Goal: Task Accomplishment & Management: Complete application form

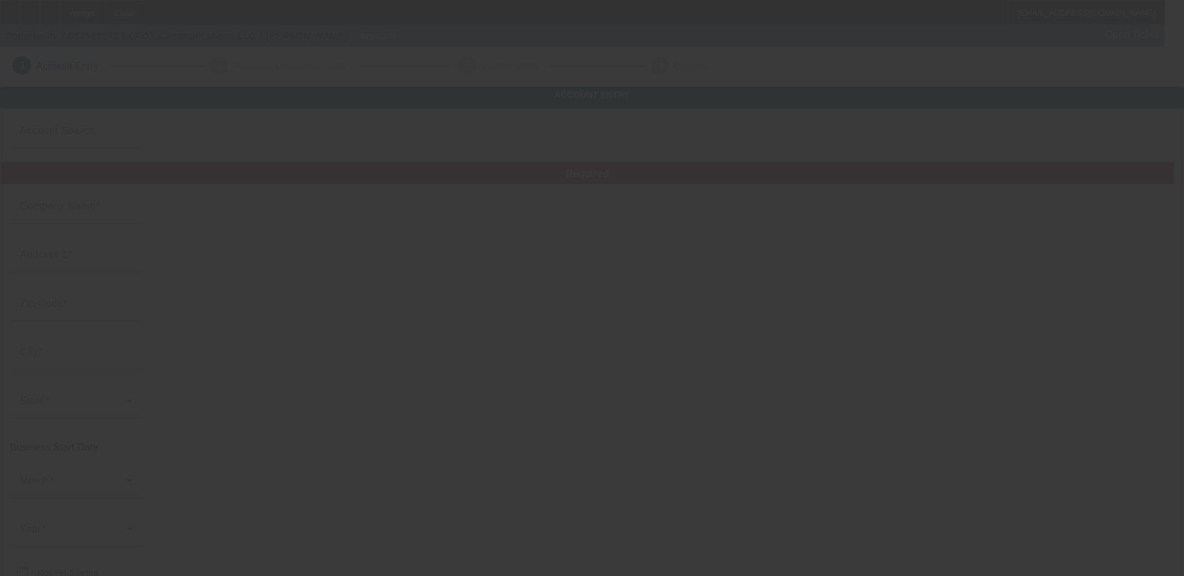
type input "CFOT Communications LLC"
type input "[STREET_ADDRESS]"
type input "33021"
type input "Hollywood"
type input "[PHONE_NUMBER]"
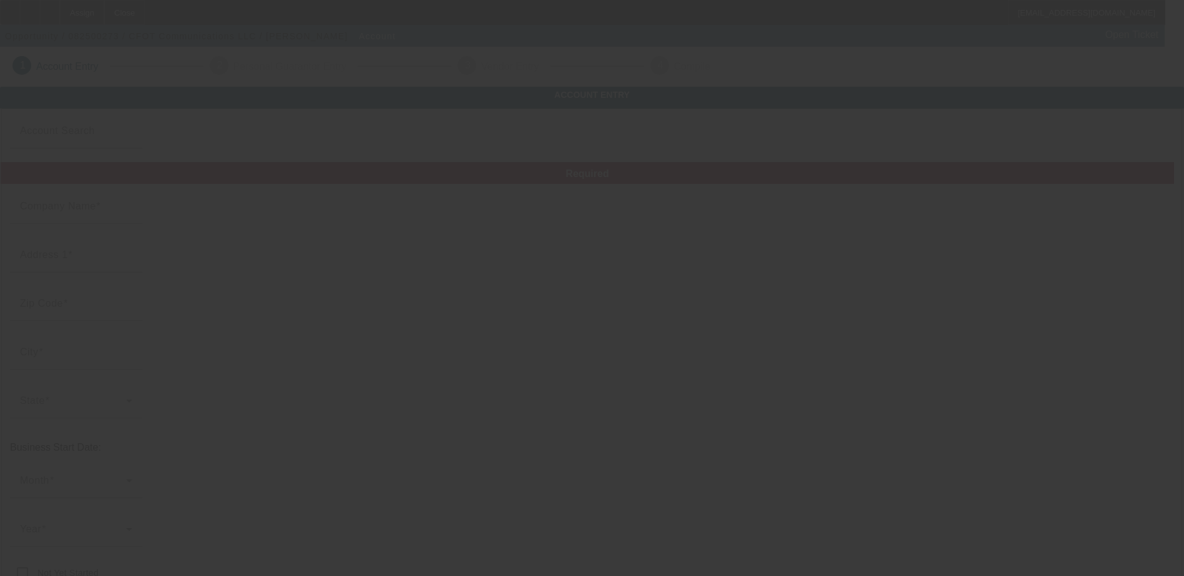
type input "[EMAIL_ADDRESS][DOMAIN_NAME]"
type input "Broward"
type input "592600736"
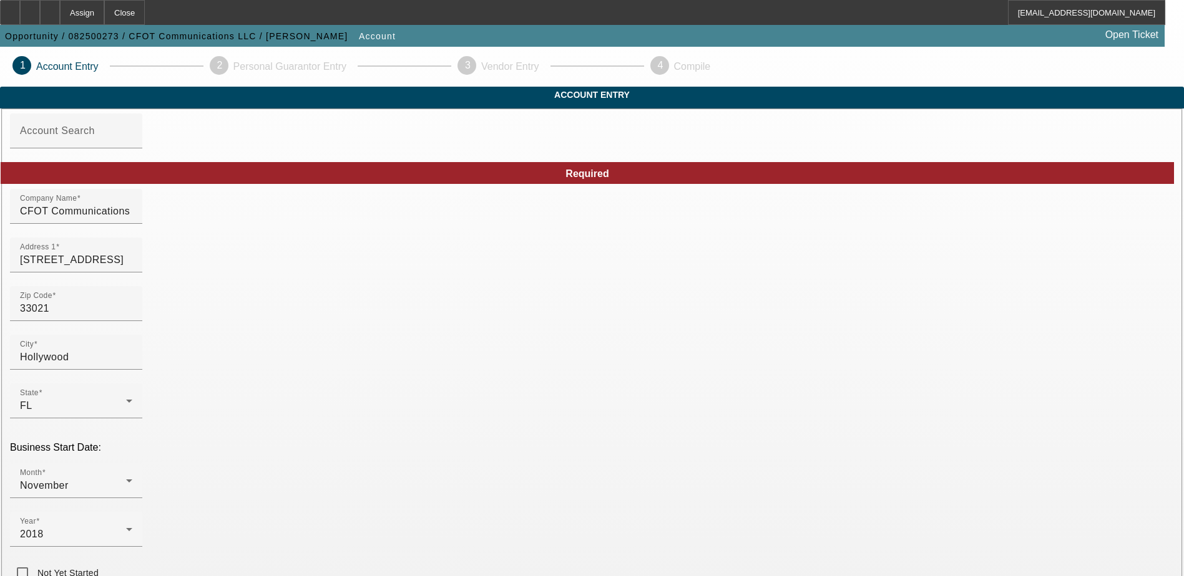
drag, startPoint x: 718, startPoint y: 327, endPoint x: 574, endPoint y: 331, distance: 144.2
type input "[PERSON_NAME][EMAIL_ADDRESS][DOMAIN_NAME]"
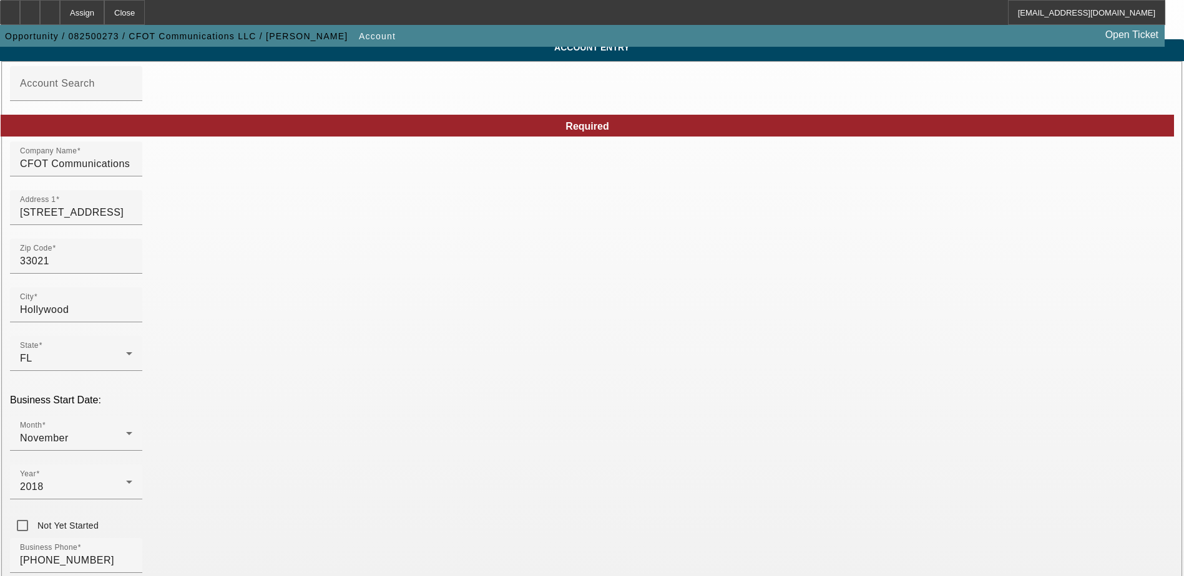
scroll to position [125, 0]
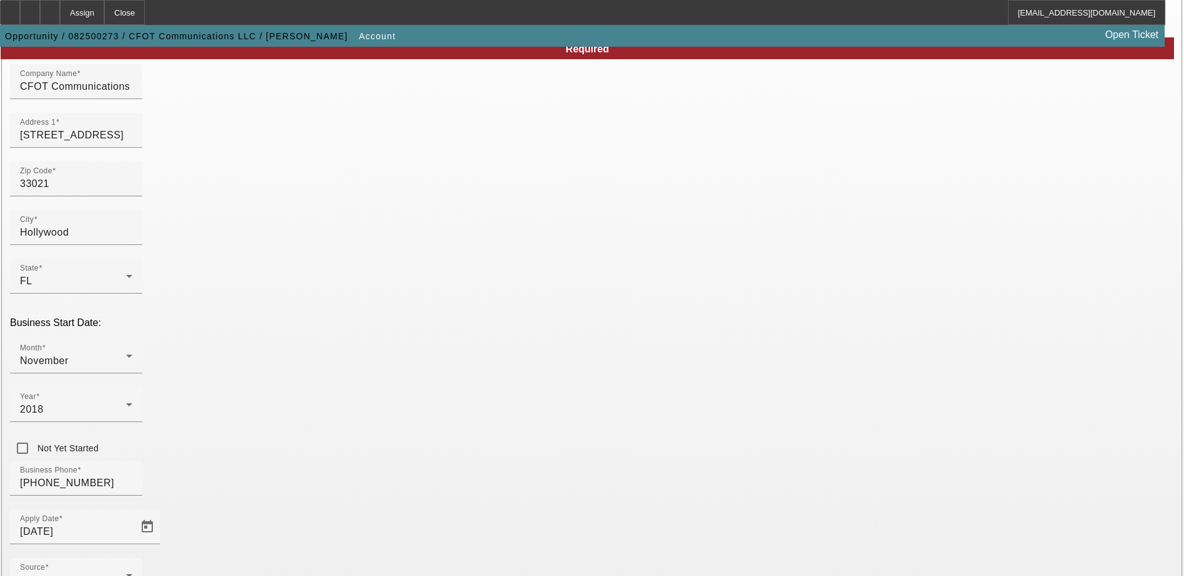
drag, startPoint x: 865, startPoint y: 419, endPoint x: 628, endPoint y: 419, distance: 237.1
paste input "832745085"
type input "832745085"
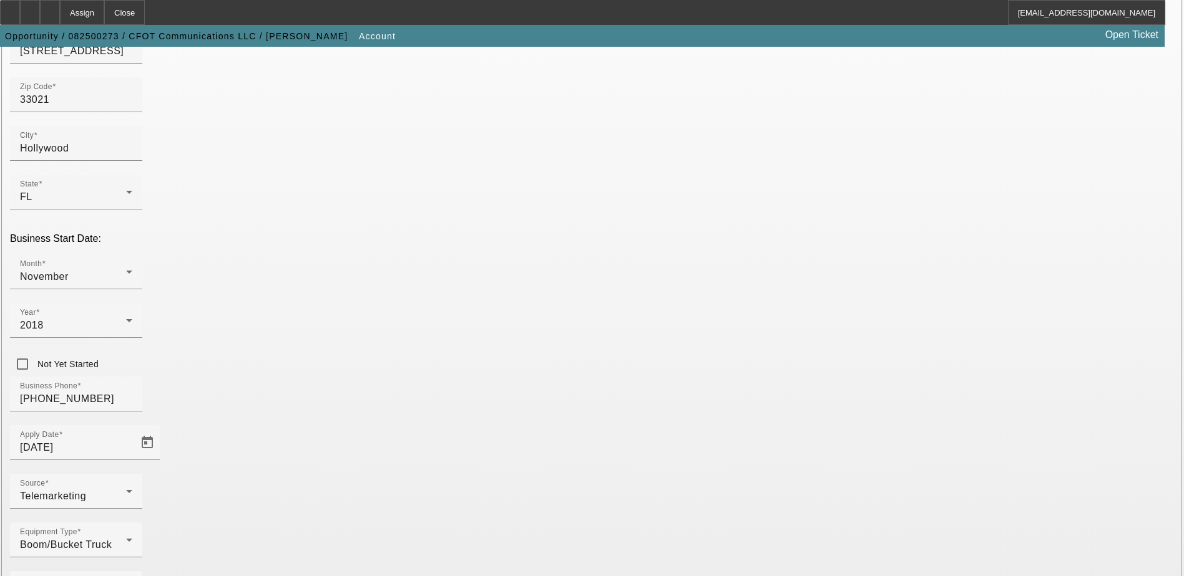
scroll to position [211, 0]
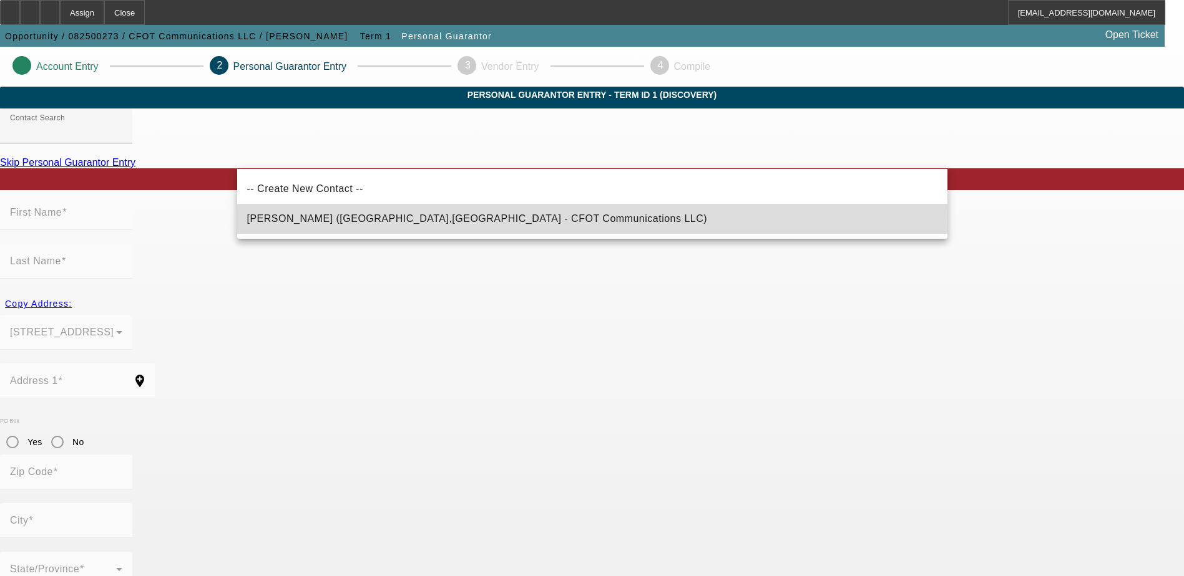
click at [454, 222] on span "[PERSON_NAME] ([GEOGRAPHIC_DATA],[GEOGRAPHIC_DATA] - CFOT Communications LLC)" at bounding box center [477, 218] width 460 height 11
type input "[PERSON_NAME] ([GEOGRAPHIC_DATA],[GEOGRAPHIC_DATA] - CFOT Communications LLC)"
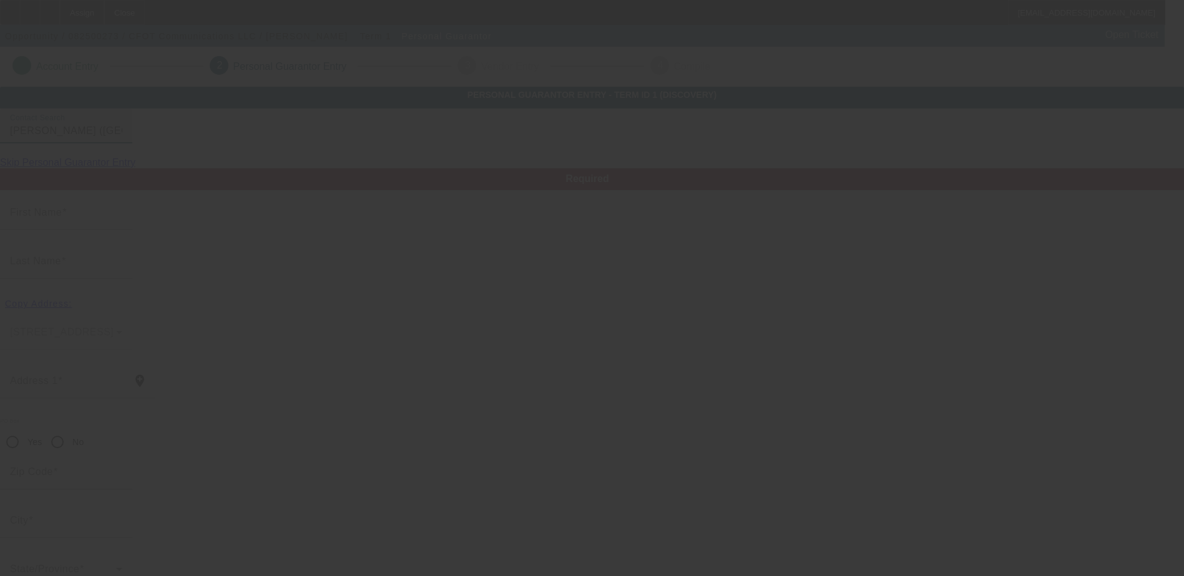
type input "[PERSON_NAME]"
type input "[STREET_ADDRESS]"
radio input "true"
type input "33021"
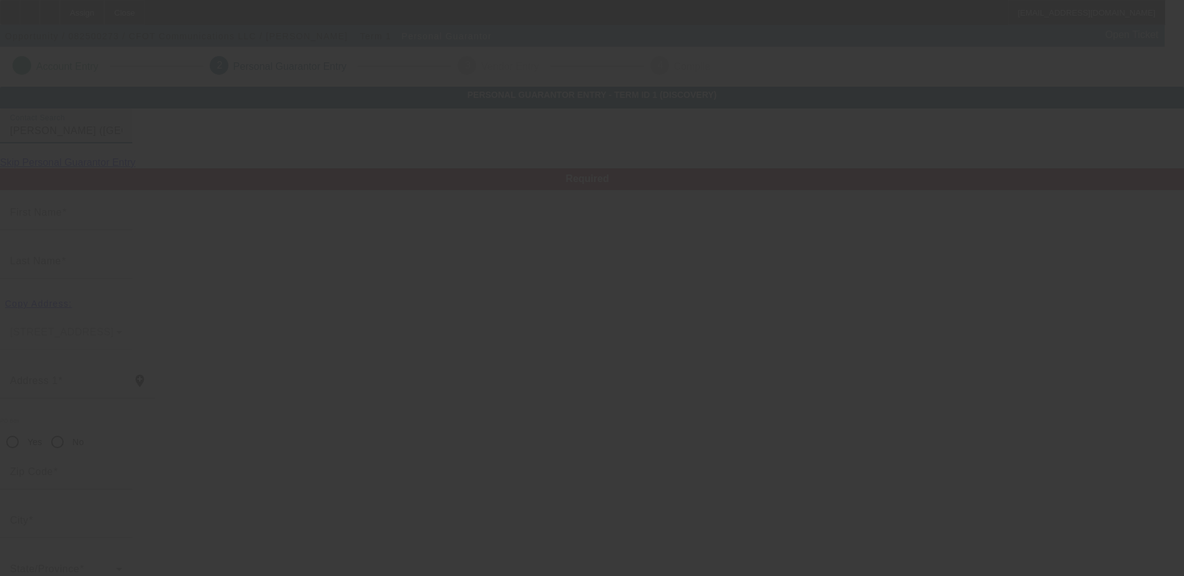
type input "Hollywood"
type input "[PHONE_NUMBER]"
type input "100"
type input "592-60-0736"
type input "[EMAIL_ADDRESS][DOMAIN_NAME]"
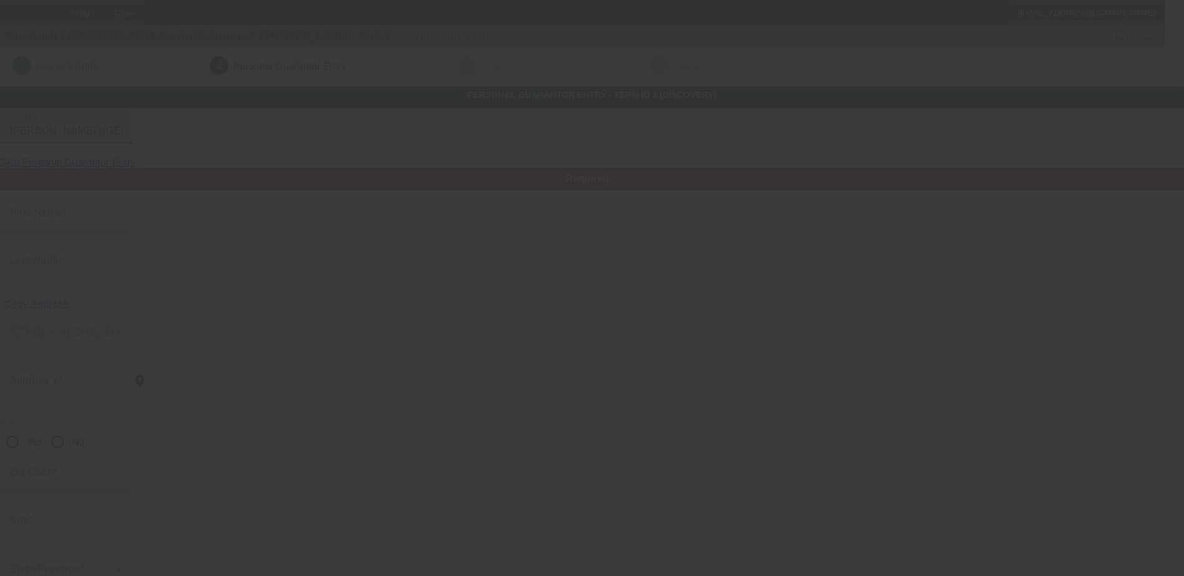
type input "A"
type input "$0.00"
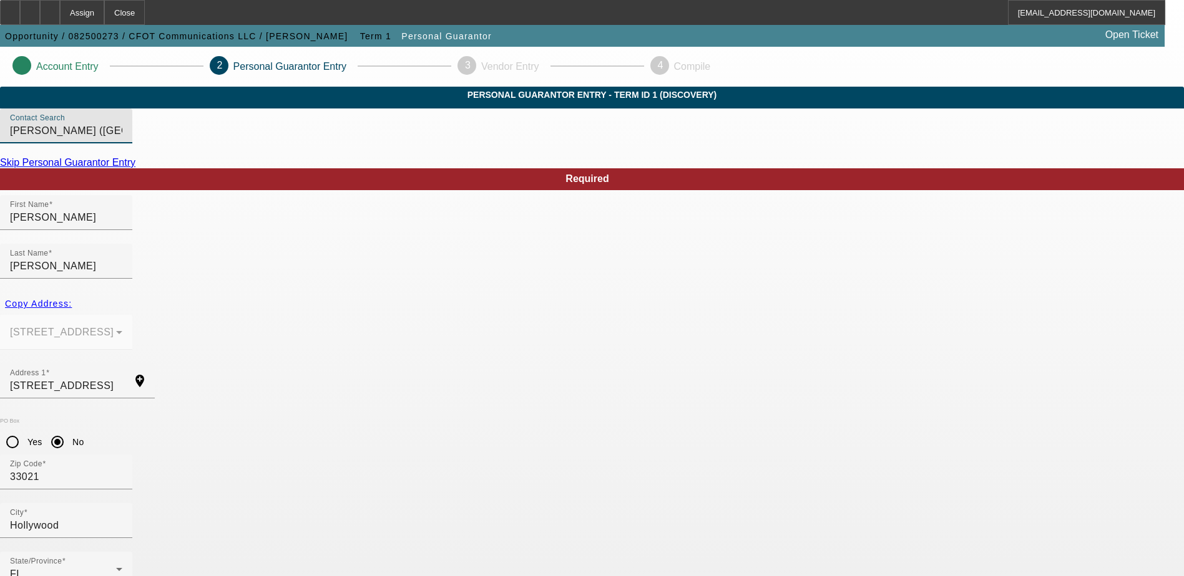
drag, startPoint x: 529, startPoint y: 540, endPoint x: 370, endPoint y: 535, distance: 159.2
type input "[PERSON_NAME][EMAIL_ADDRESS][DOMAIN_NAME]"
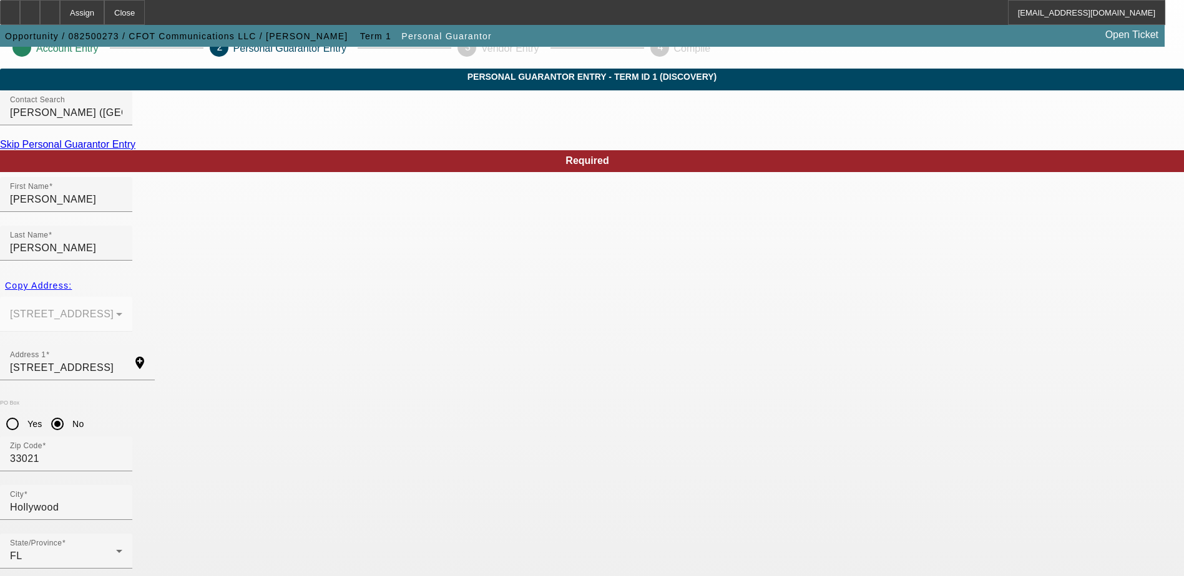
scroll to position [34, 0]
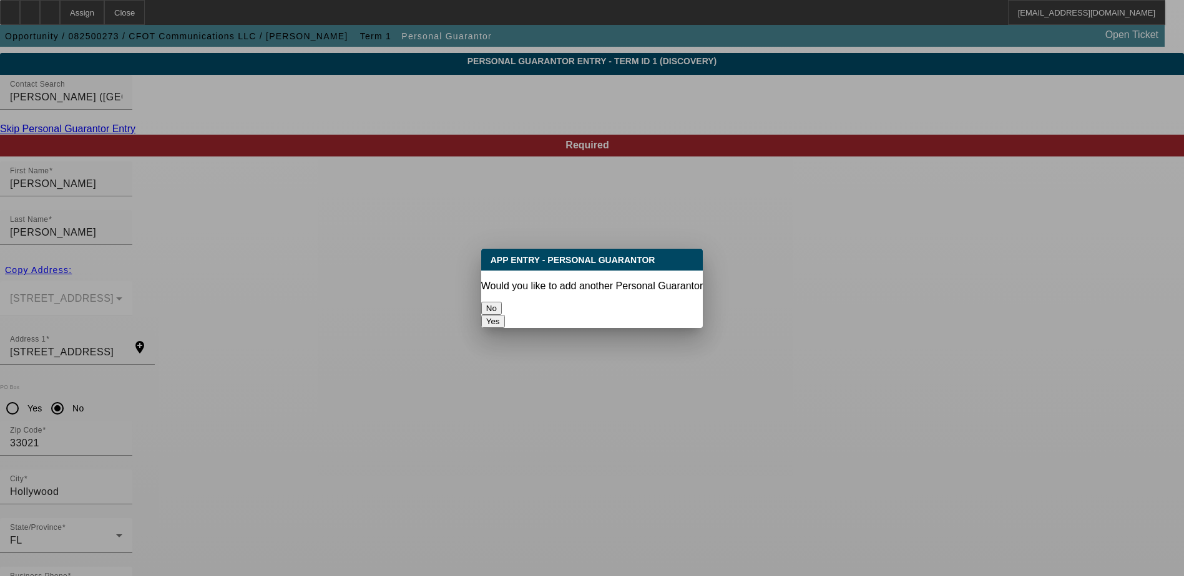
click at [502, 302] on button "No" at bounding box center [491, 308] width 21 height 13
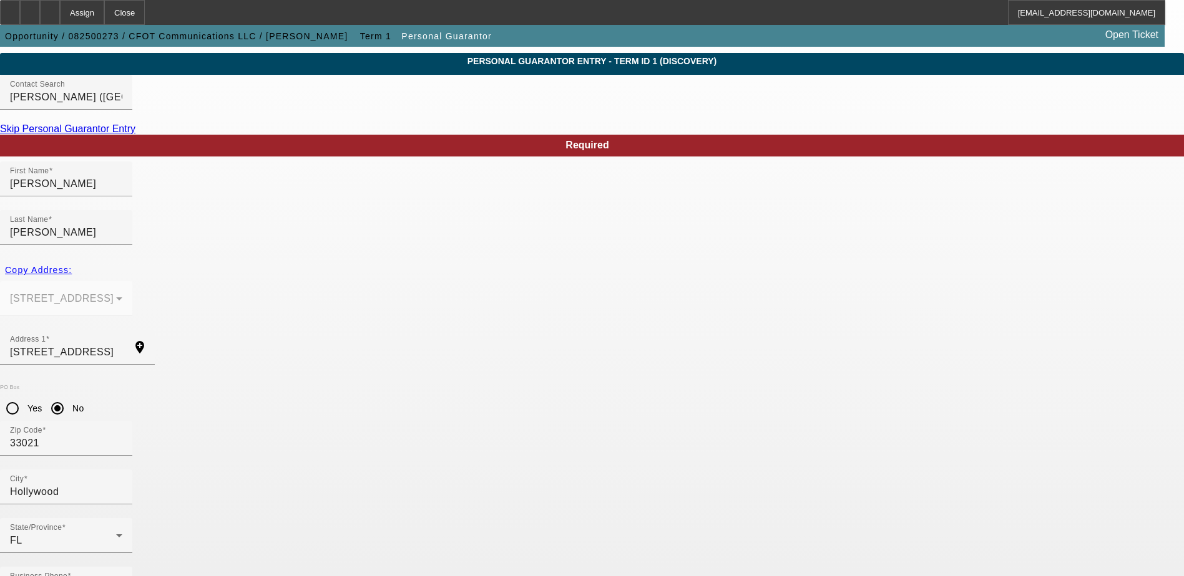
scroll to position [34, 0]
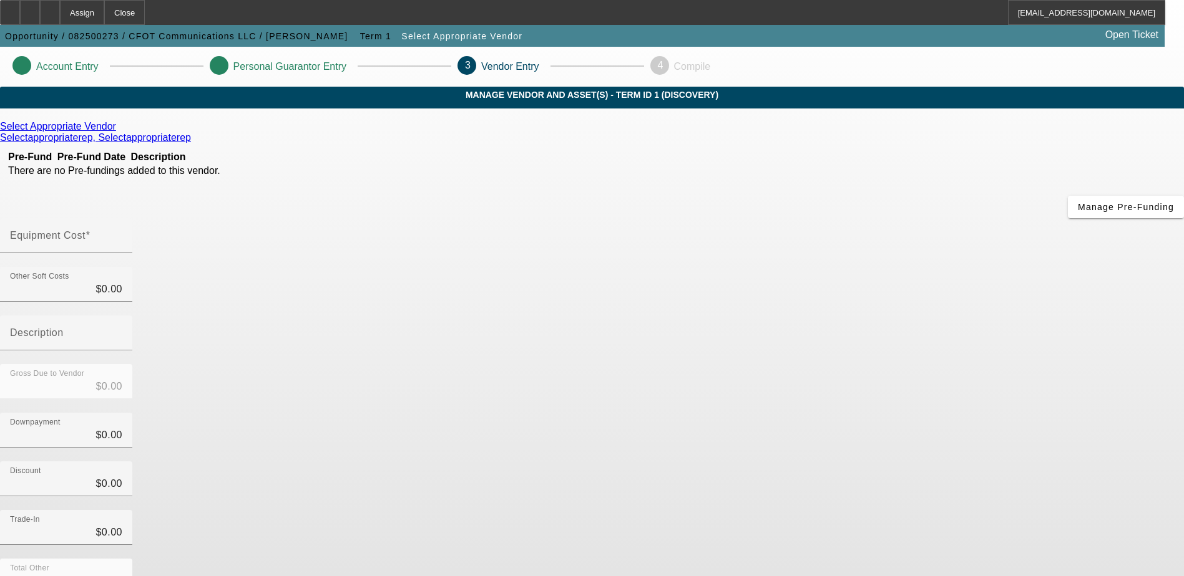
click at [342, 132] on div "Select Appropriate Vendor" at bounding box center [592, 126] width 1184 height 11
click at [119, 132] on icon at bounding box center [119, 126] width 0 height 11
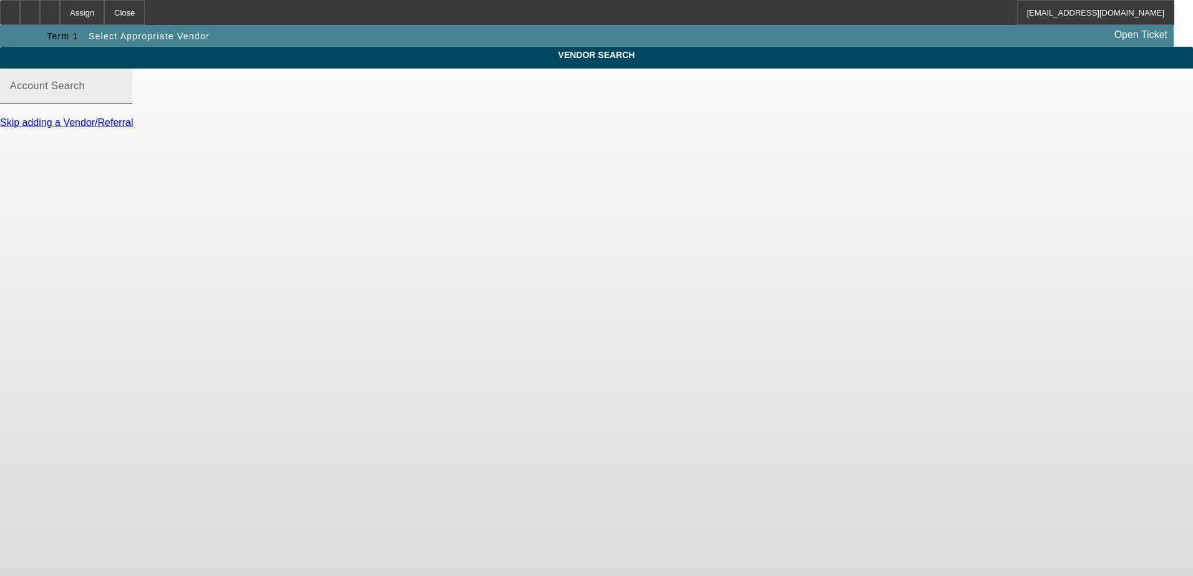
click at [122, 99] on input "Account Search" at bounding box center [66, 91] width 112 height 15
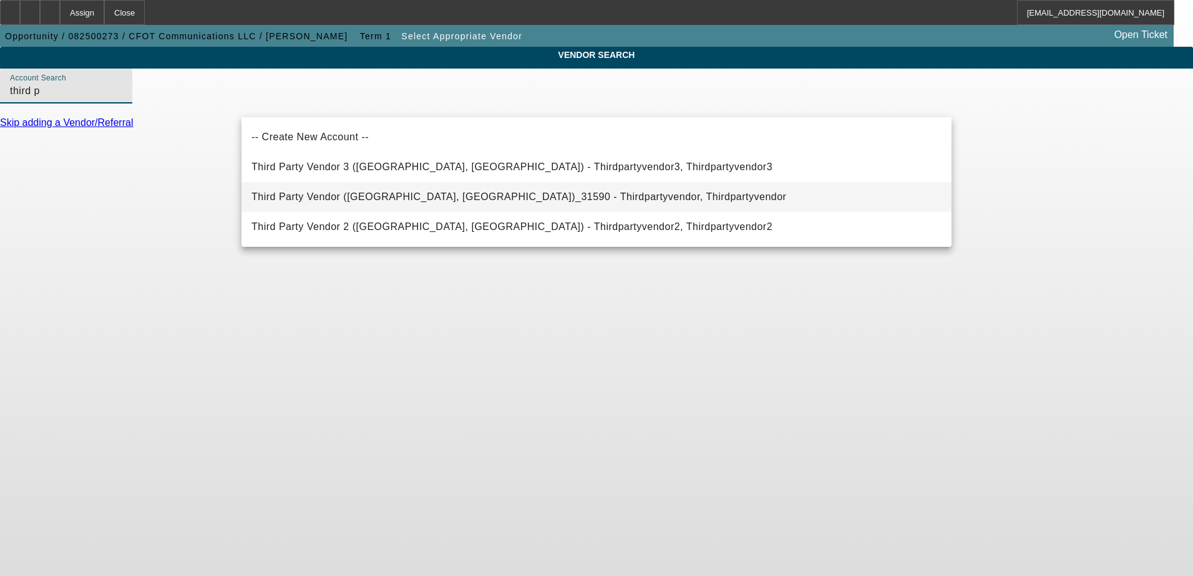
click at [447, 190] on span "Third Party Vendor ([GEOGRAPHIC_DATA], [GEOGRAPHIC_DATA])_31590 - Thirdpartyven…" at bounding box center [518, 197] width 535 height 15
type input "Third Party Vendor ([GEOGRAPHIC_DATA], [GEOGRAPHIC_DATA])_31590 - Thirdpartyven…"
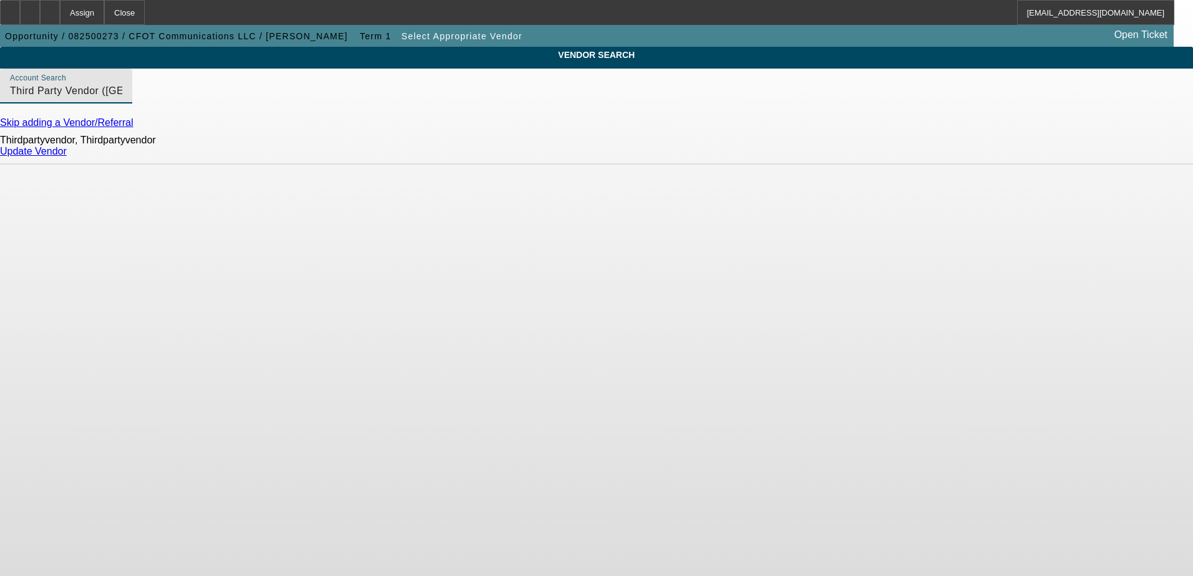
click at [912, 157] on div "Update Vendor" at bounding box center [596, 151] width 1193 height 11
click at [67, 157] on link "Update Vendor" at bounding box center [33, 151] width 67 height 11
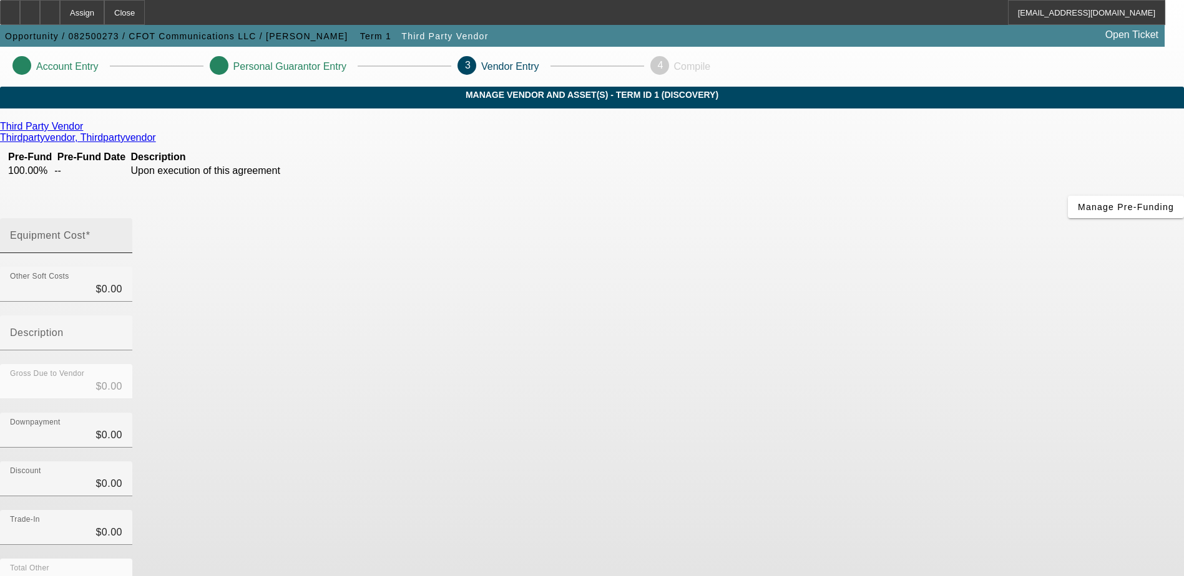
click at [85, 230] on mat-label "Equipment Cost" at bounding box center [47, 235] width 75 height 11
click at [122, 233] on input "Equipment Cost" at bounding box center [66, 240] width 112 height 15
type input "4"
type input "$4.00"
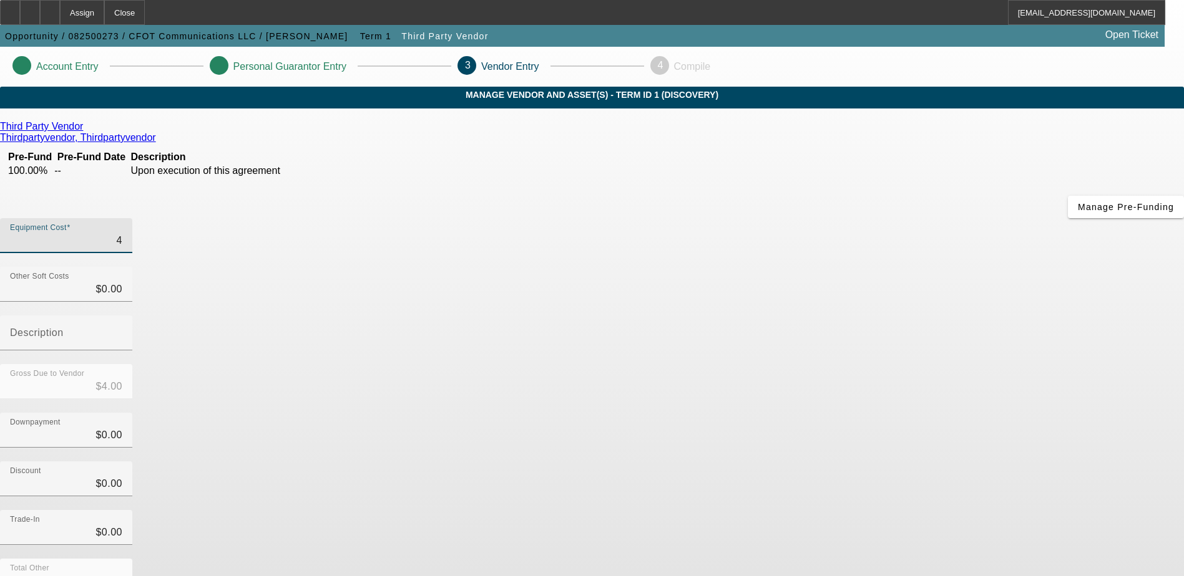
type input "40"
type input "$40.00"
type input "400"
type input "$400.00"
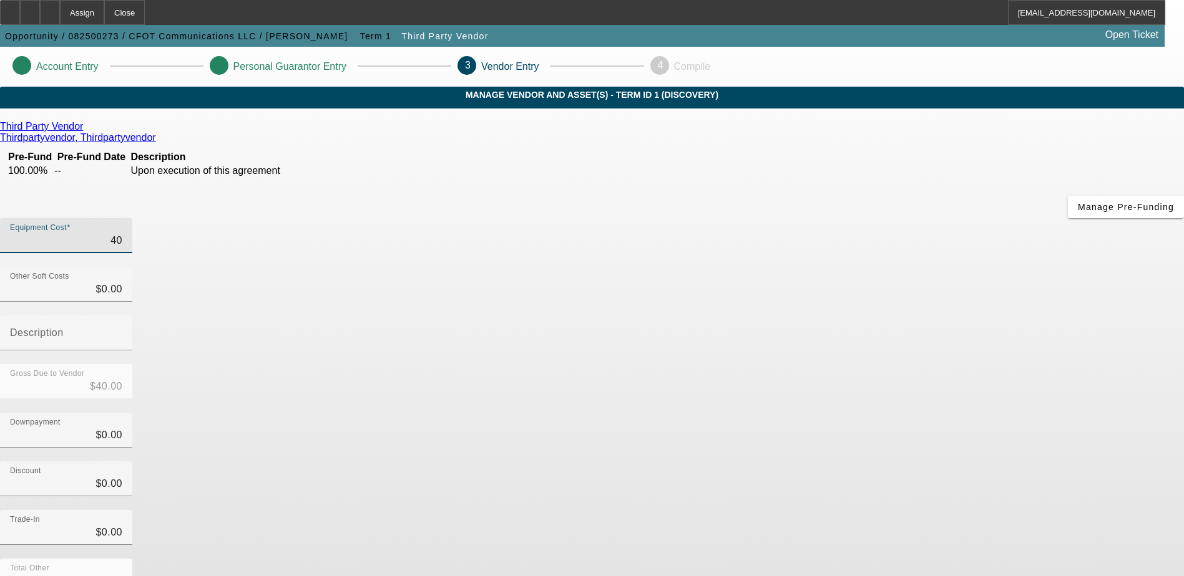
type input "$400.00"
type input "4000"
type input "$4,000.00"
type input "40000"
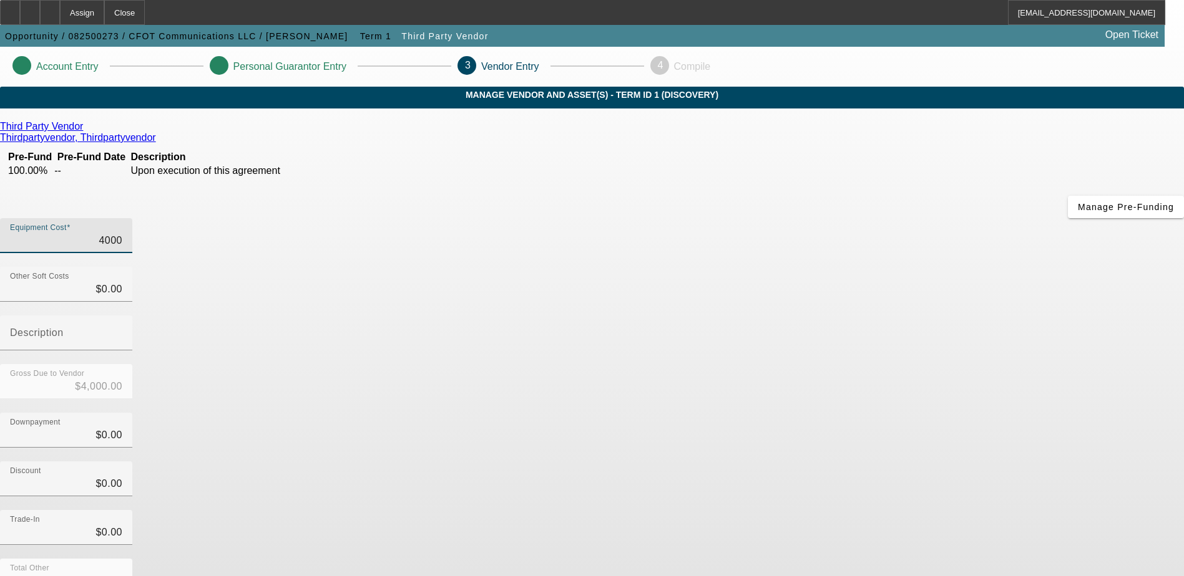
type input "$40,000.00"
click at [857, 462] on div "Discount $0.00" at bounding box center [592, 486] width 1184 height 49
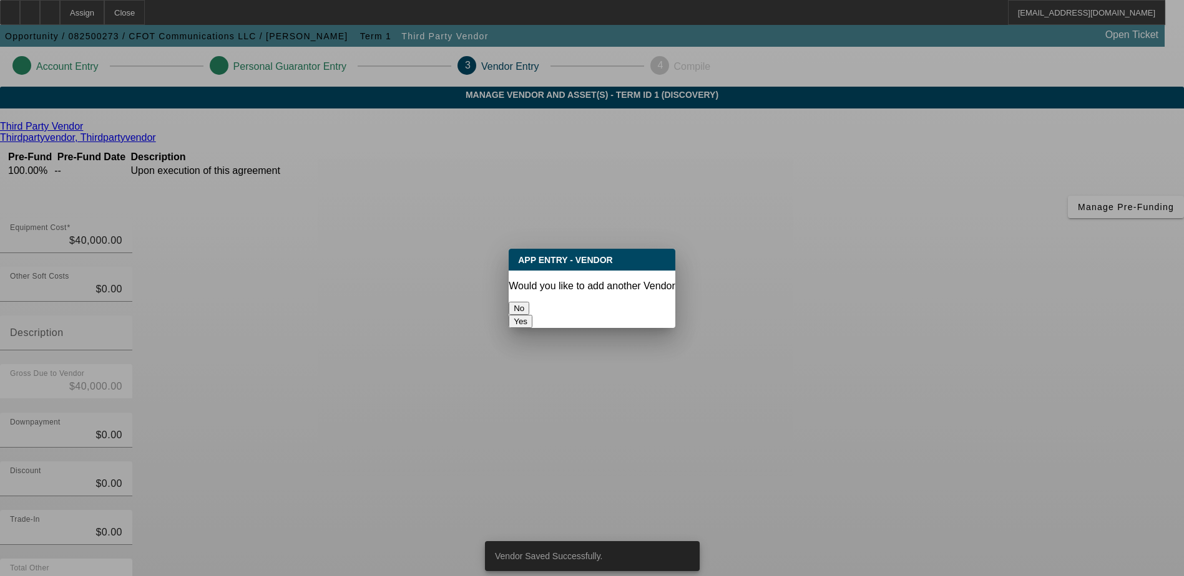
click at [529, 311] on button "No" at bounding box center [518, 308] width 21 height 13
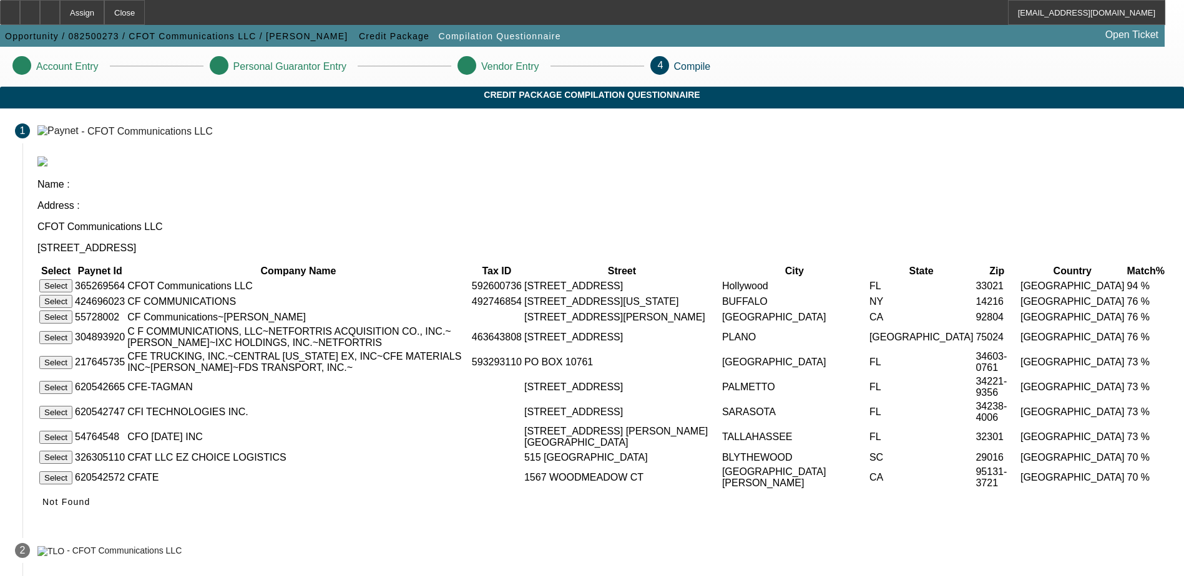
click at [72, 280] on button "Select" at bounding box center [55, 286] width 33 height 13
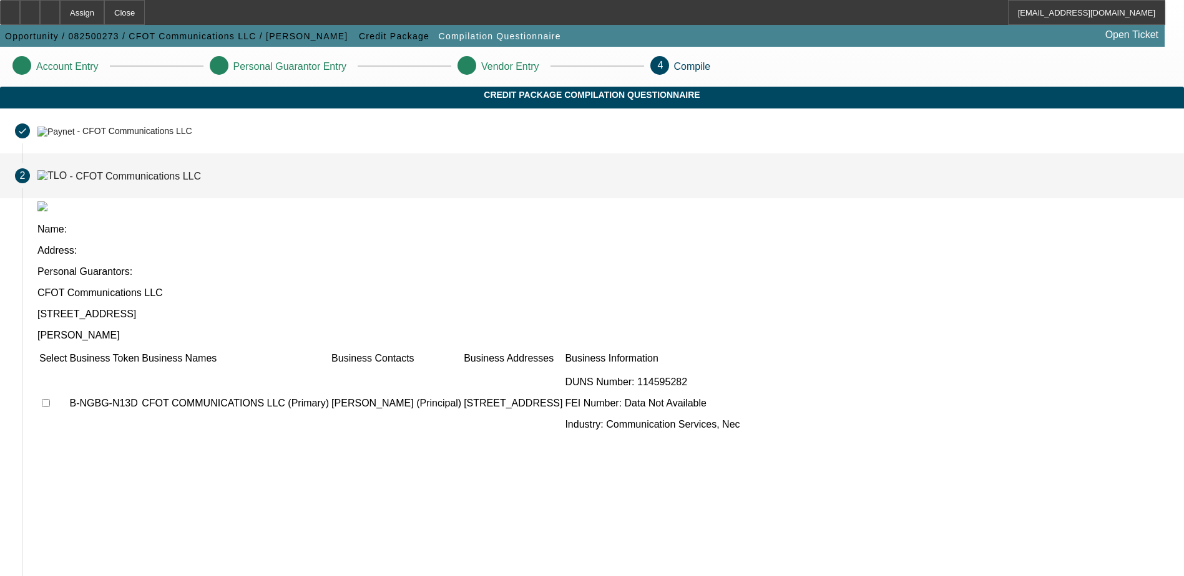
scroll to position [3, 0]
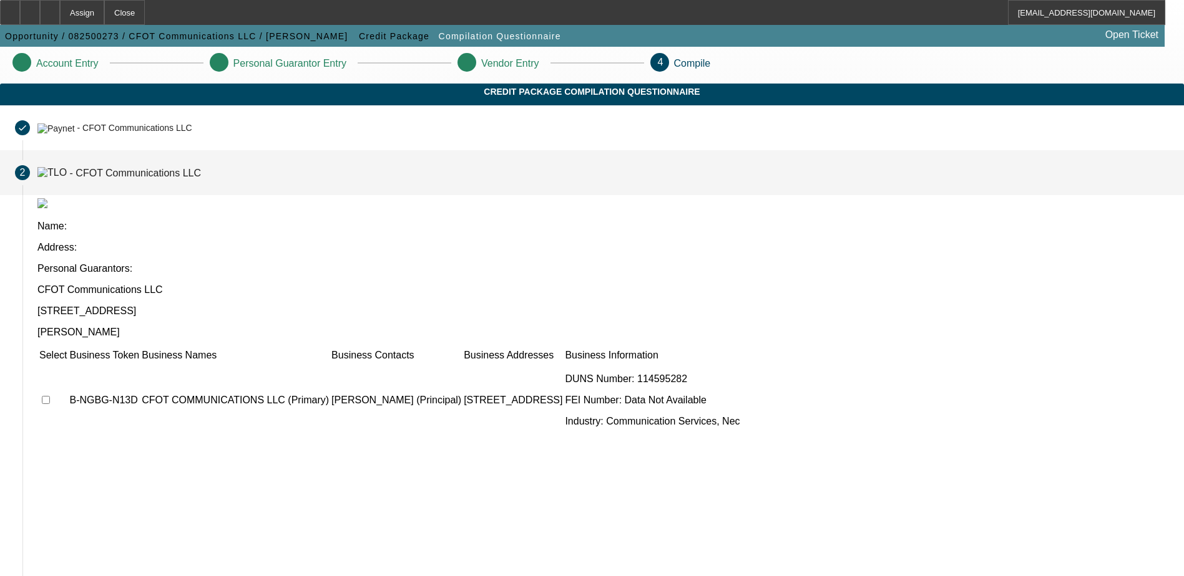
click at [67, 363] on td at bounding box center [53, 400] width 29 height 75
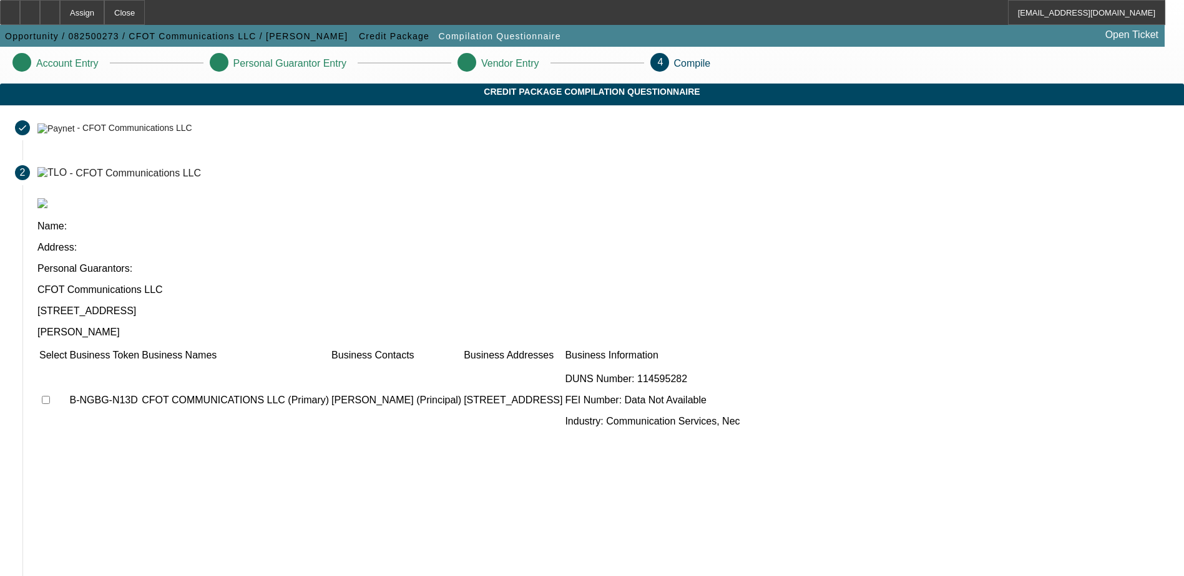
click at [50, 396] on input "checkbox" at bounding box center [46, 400] width 8 height 8
checkbox input "true"
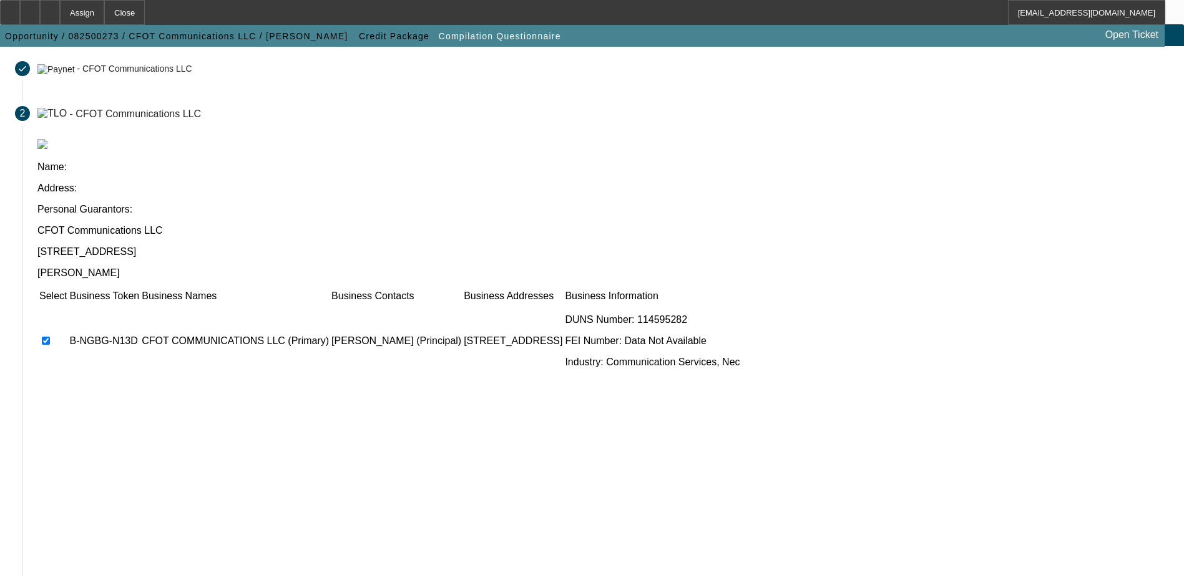
scroll to position [114, 0]
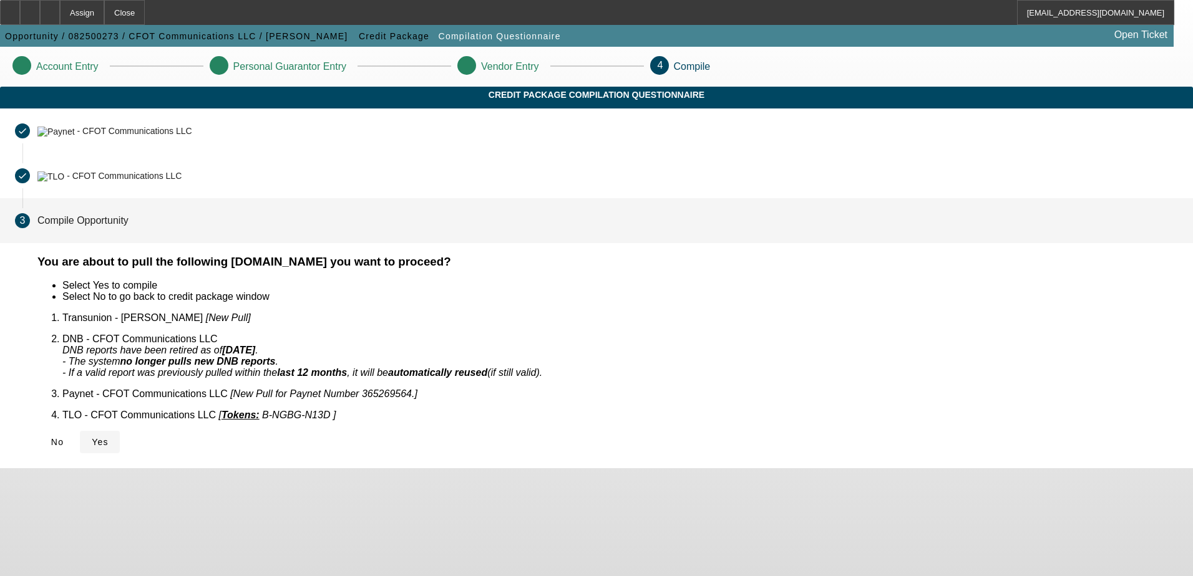
click at [109, 437] on span "Yes" at bounding box center [100, 442] width 17 height 10
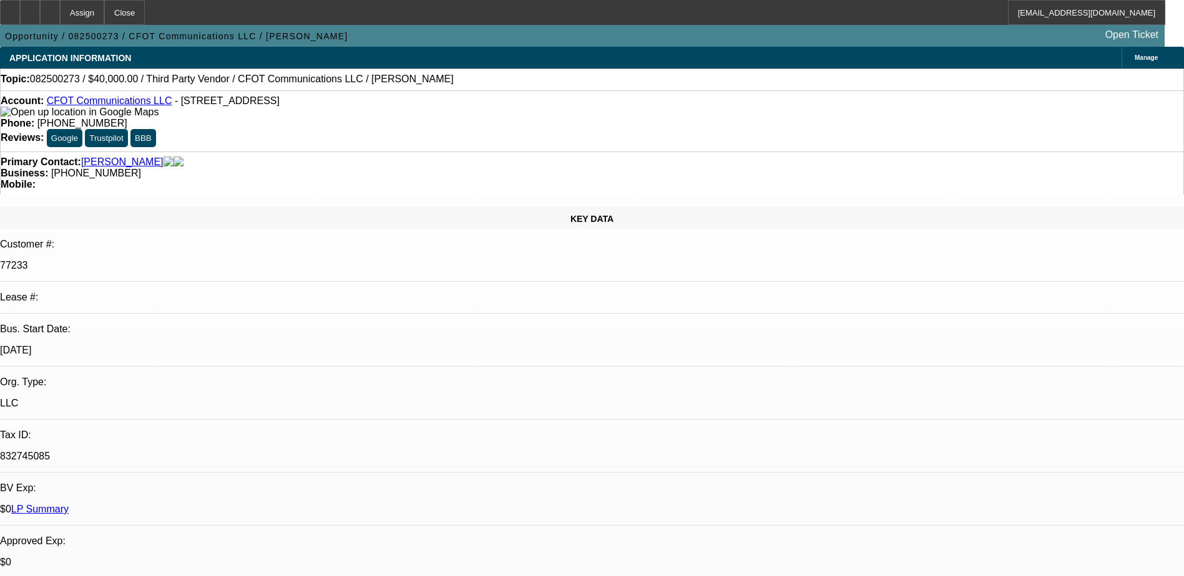
select select "0"
select select "2"
select select "0.1"
select select "4"
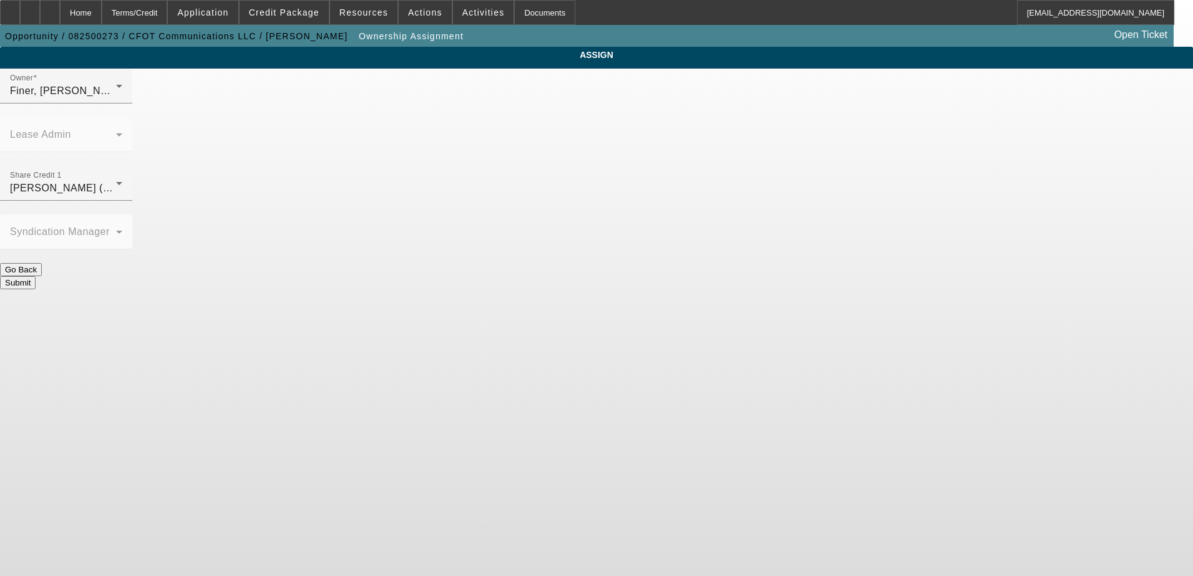
click at [42, 263] on button "Go Back" at bounding box center [21, 269] width 42 height 13
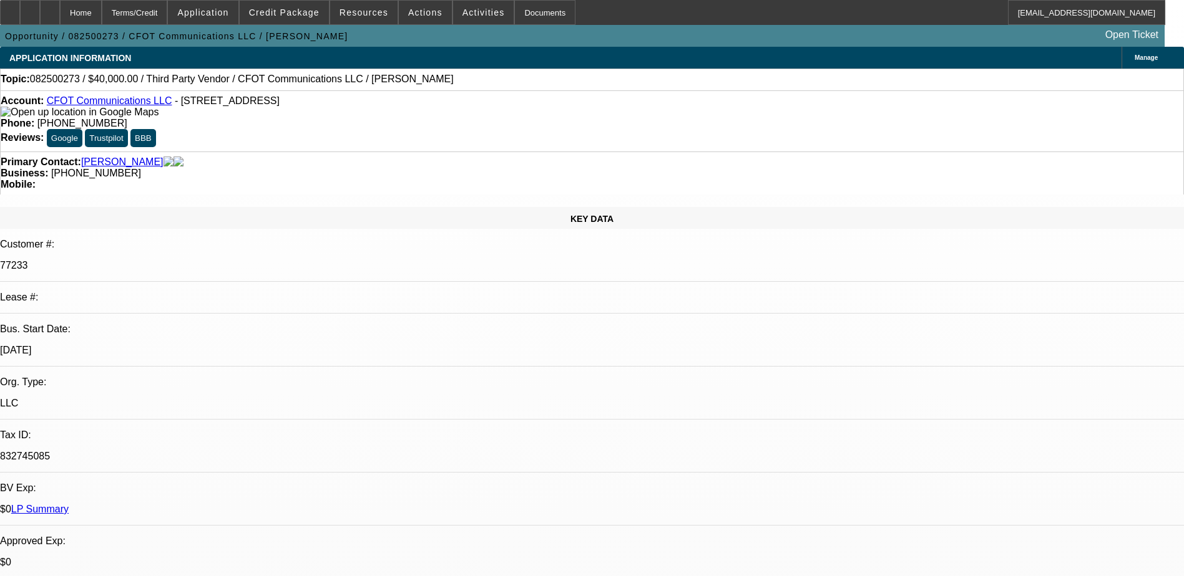
select select "0"
select select "2"
select select "0.1"
select select "4"
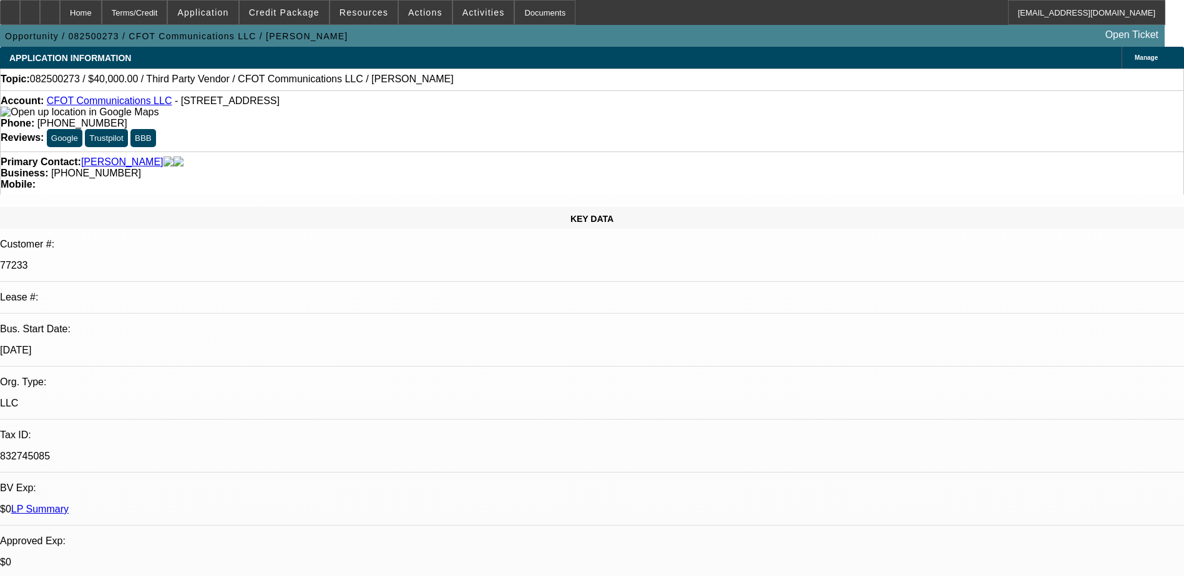
click at [30, 8] on icon at bounding box center [30, 8] width 0 height 0
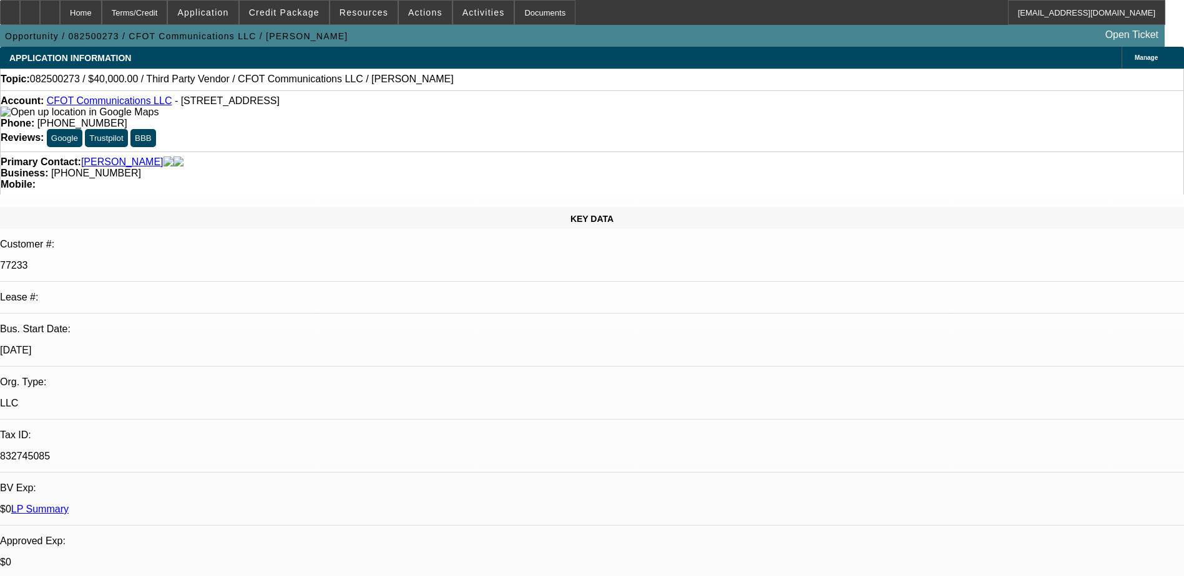
radio input "true"
drag, startPoint x: 1117, startPoint y: 242, endPoint x: 1040, endPoint y: 247, distance: 77.5
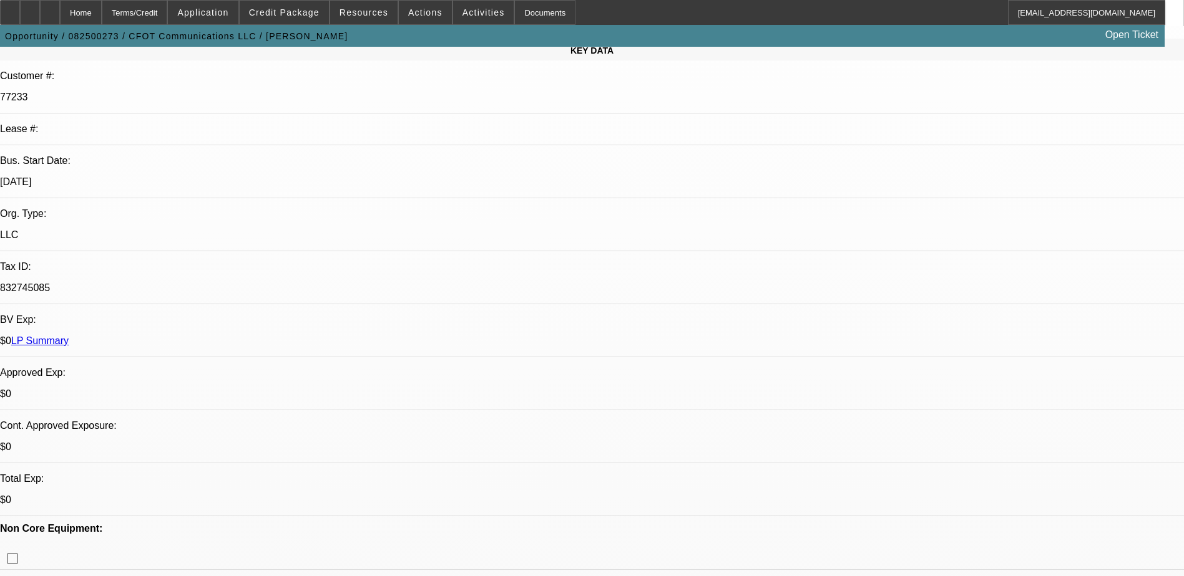
scroll to position [187, 0]
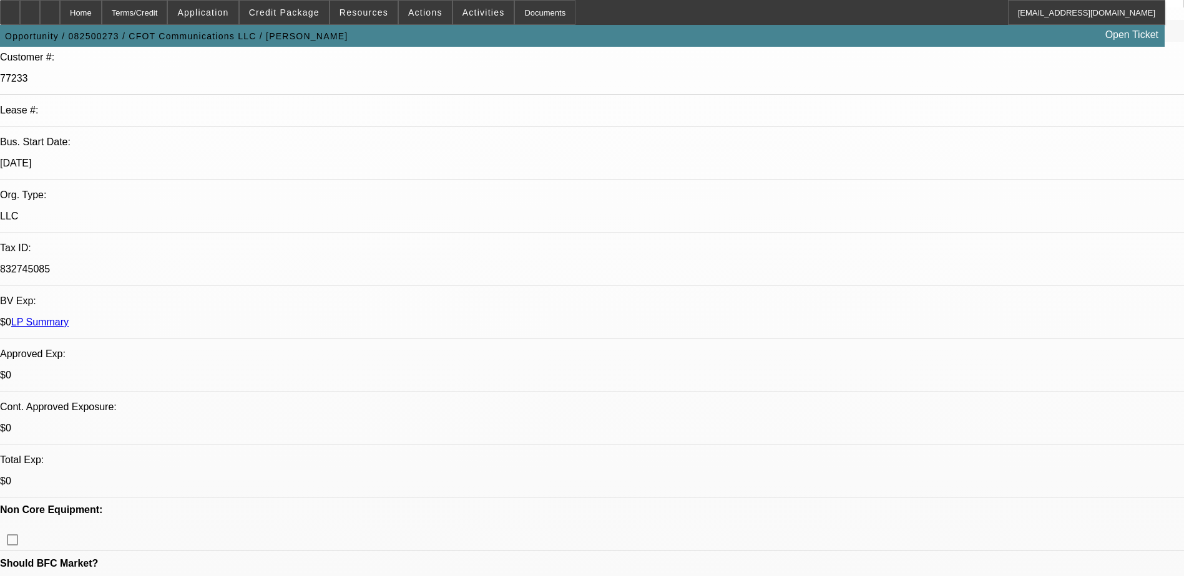
type textarea "Repeat client, looking at a 40k bucket truck from a third party"
radio input "true"
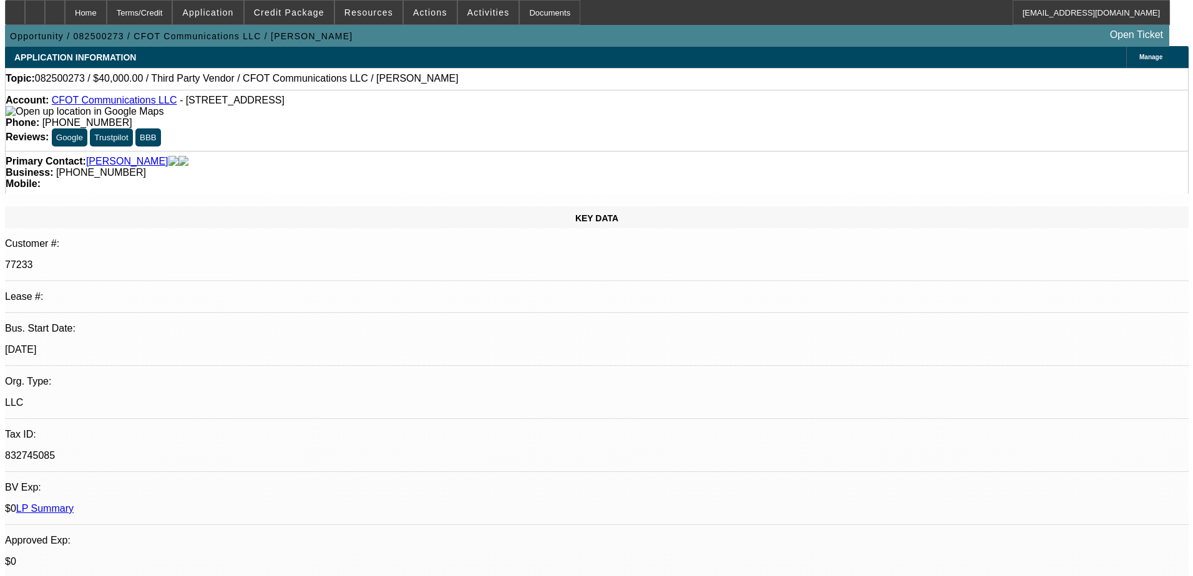
scroll to position [0, 0]
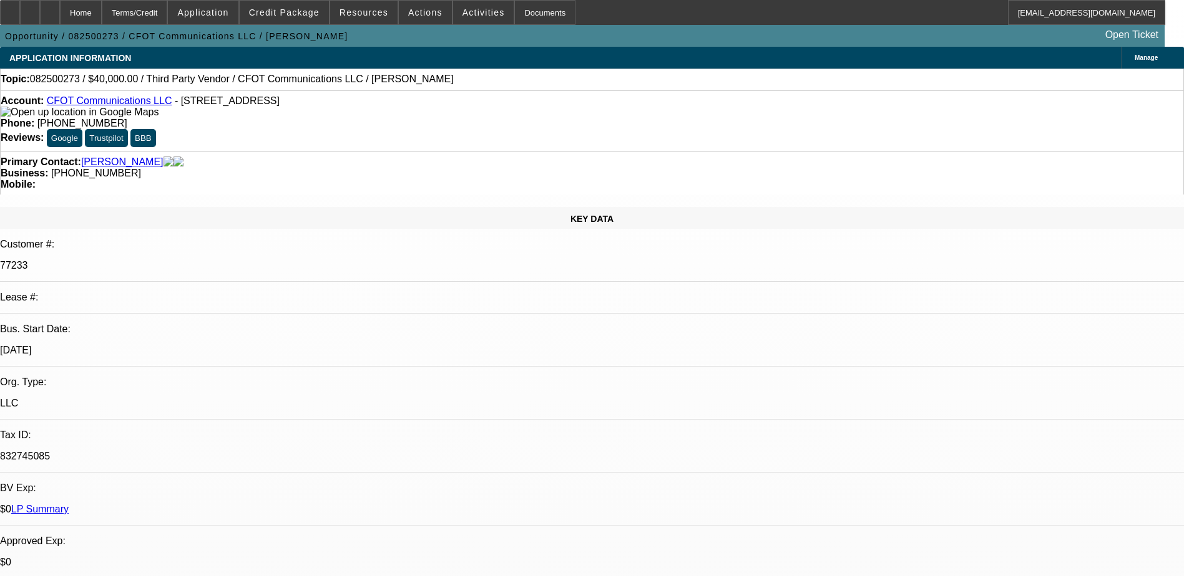
drag, startPoint x: 950, startPoint y: 99, endPoint x: 961, endPoint y: 95, distance: 11.8
drag, startPoint x: 961, startPoint y: 95, endPoint x: 1029, endPoint y: 117, distance: 70.8
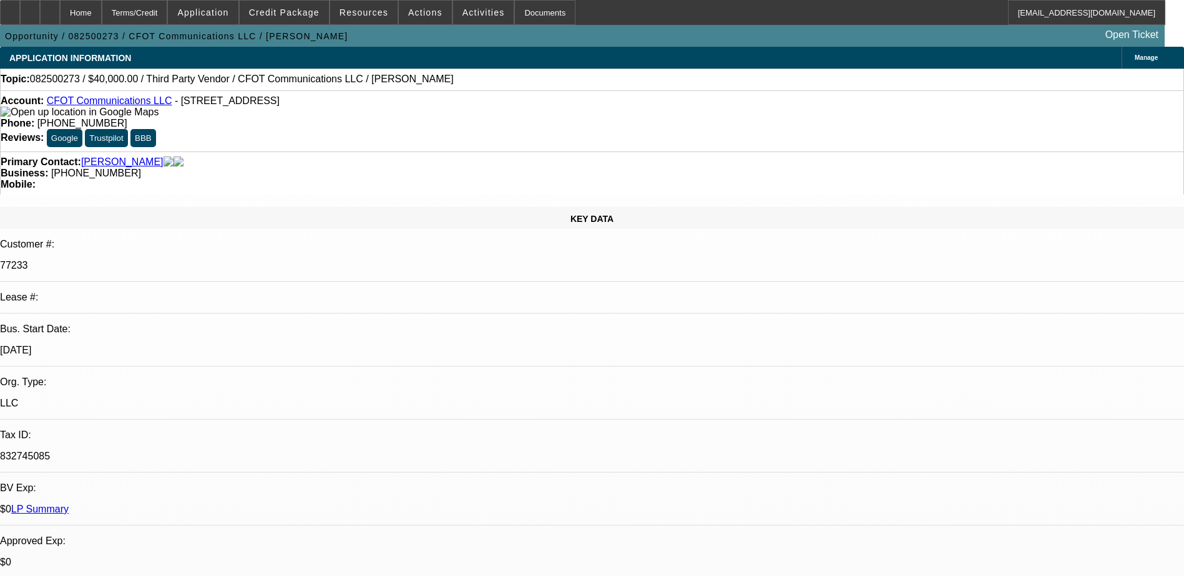
drag, startPoint x: 887, startPoint y: 150, endPoint x: 917, endPoint y: 170, distance: 36.0
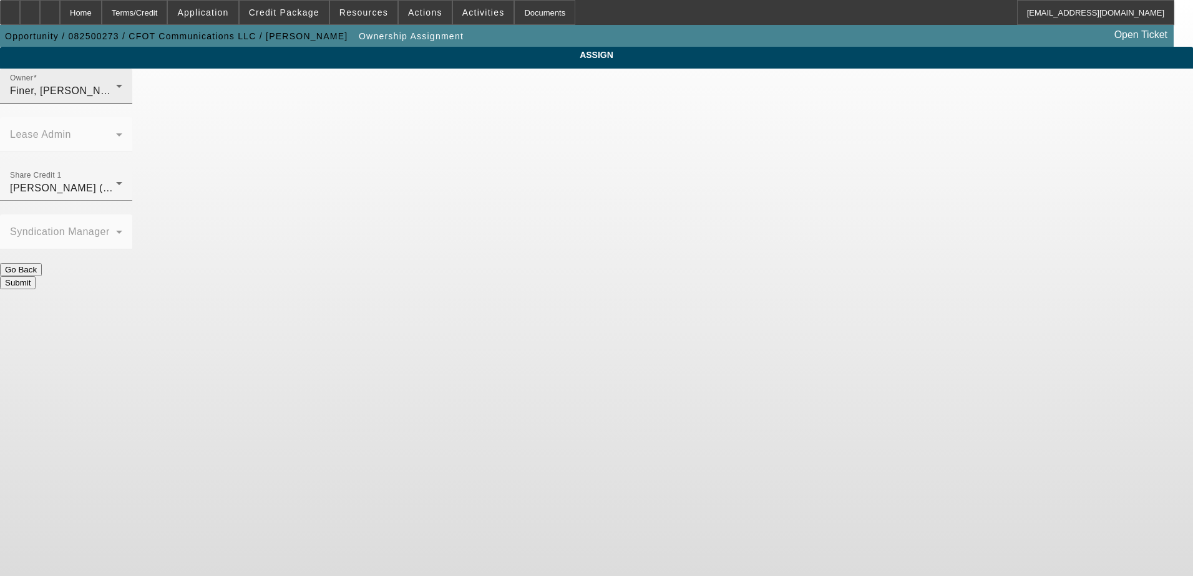
click at [122, 94] on div "Owner [PERSON_NAME] (Lvl 1)" at bounding box center [66, 86] width 112 height 35
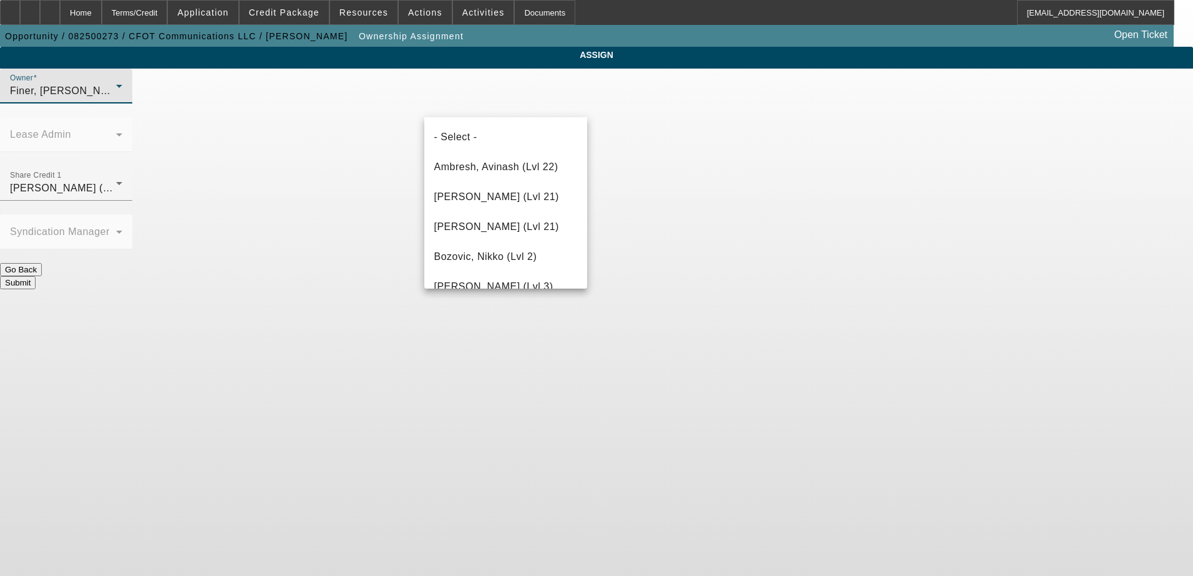
scroll to position [283, 0]
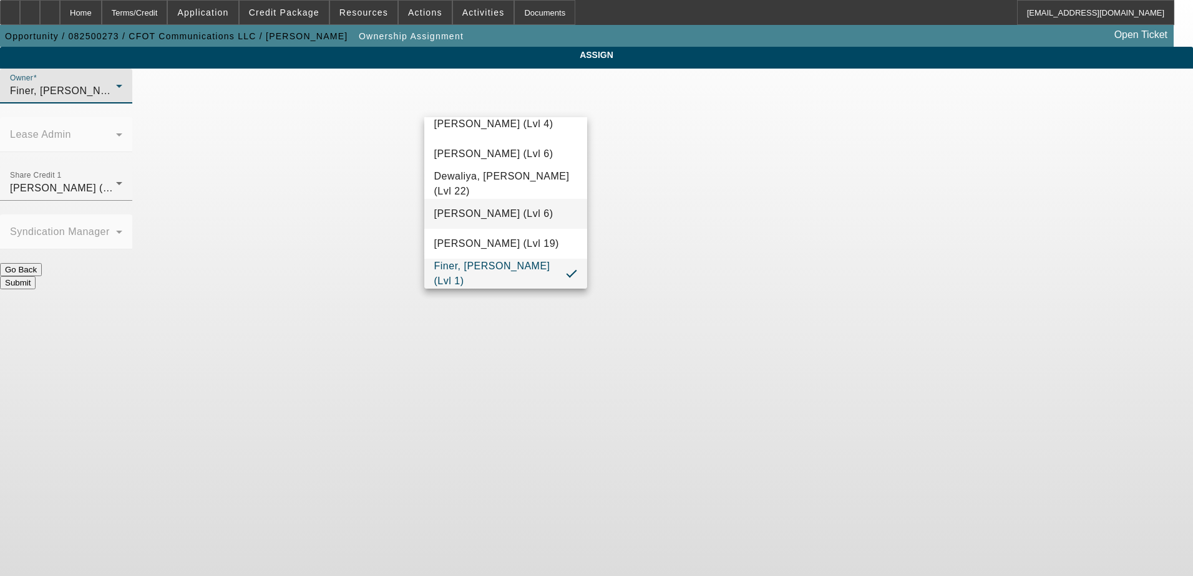
click at [507, 208] on span "[PERSON_NAME] (Lvl 6)" at bounding box center [493, 214] width 119 height 15
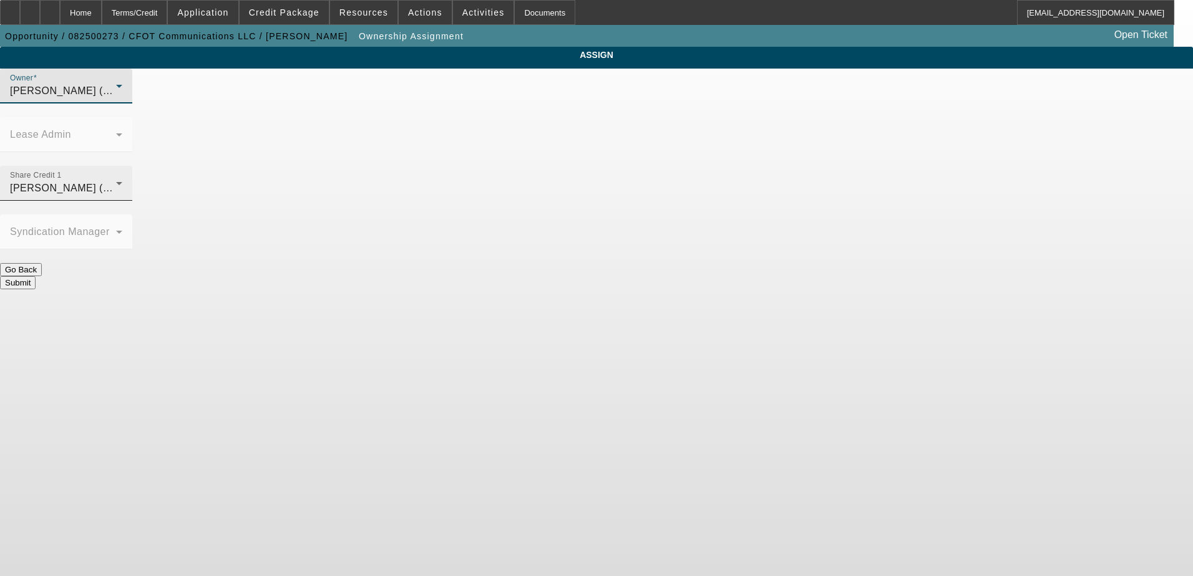
click at [116, 181] on div "[PERSON_NAME] (Lvl 19)" at bounding box center [63, 188] width 106 height 15
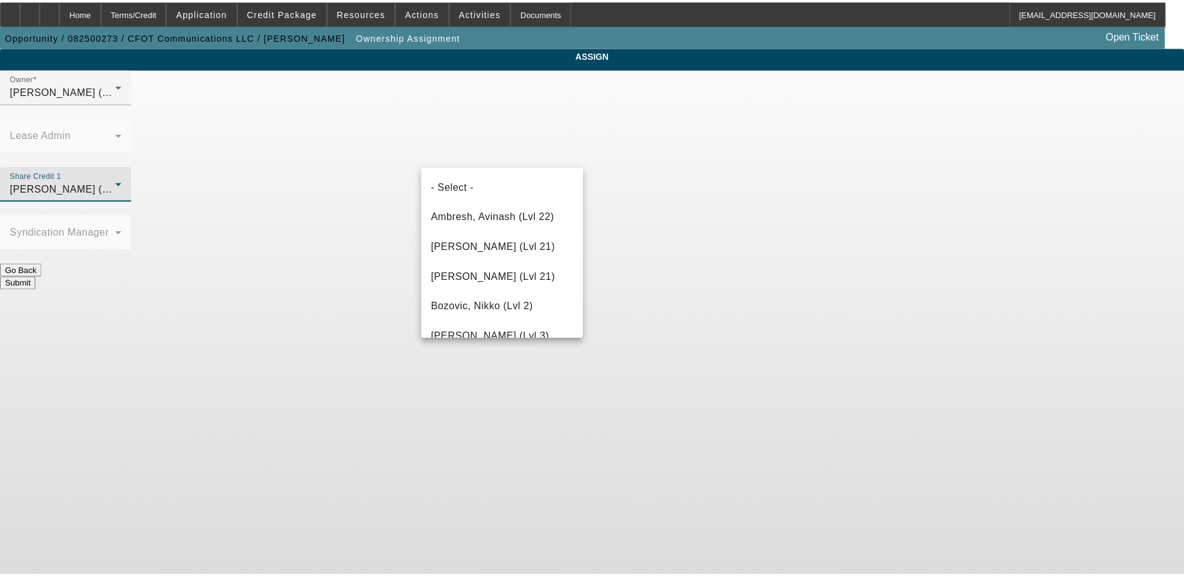
scroll to position [319, 0]
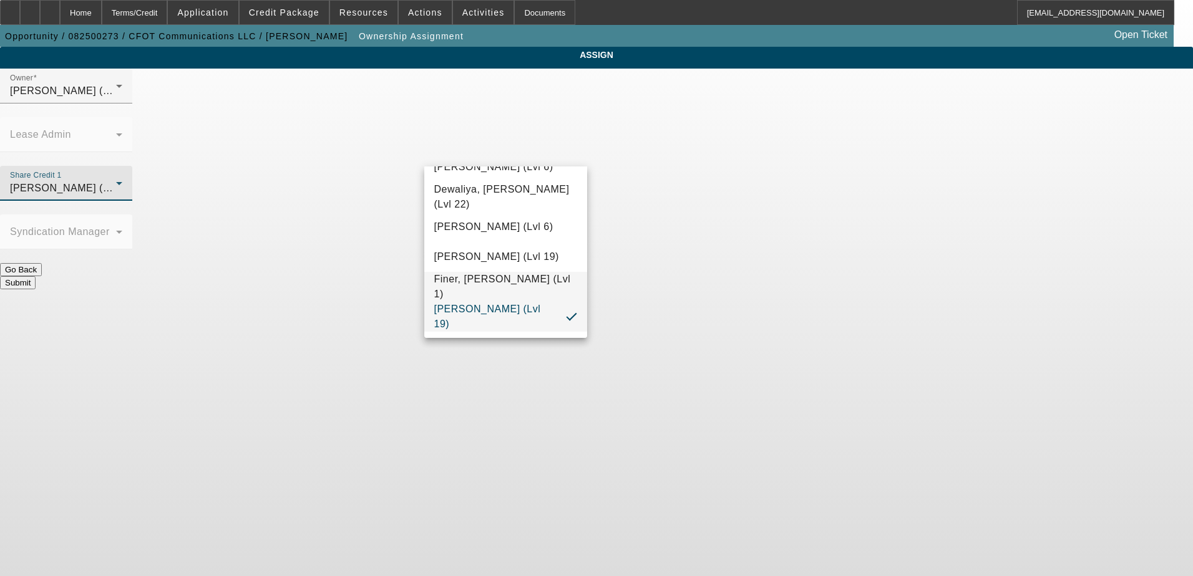
click at [515, 288] on span "Finer, [PERSON_NAME] (Lvl 1)" at bounding box center [505, 287] width 143 height 30
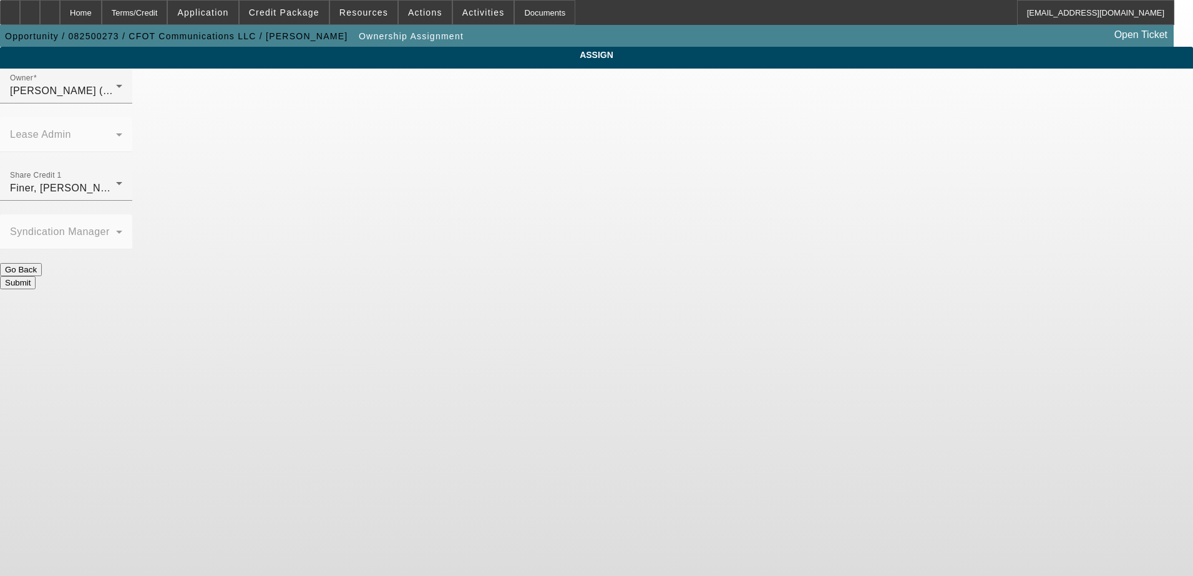
click at [36, 276] on button "Submit" at bounding box center [18, 282] width 36 height 13
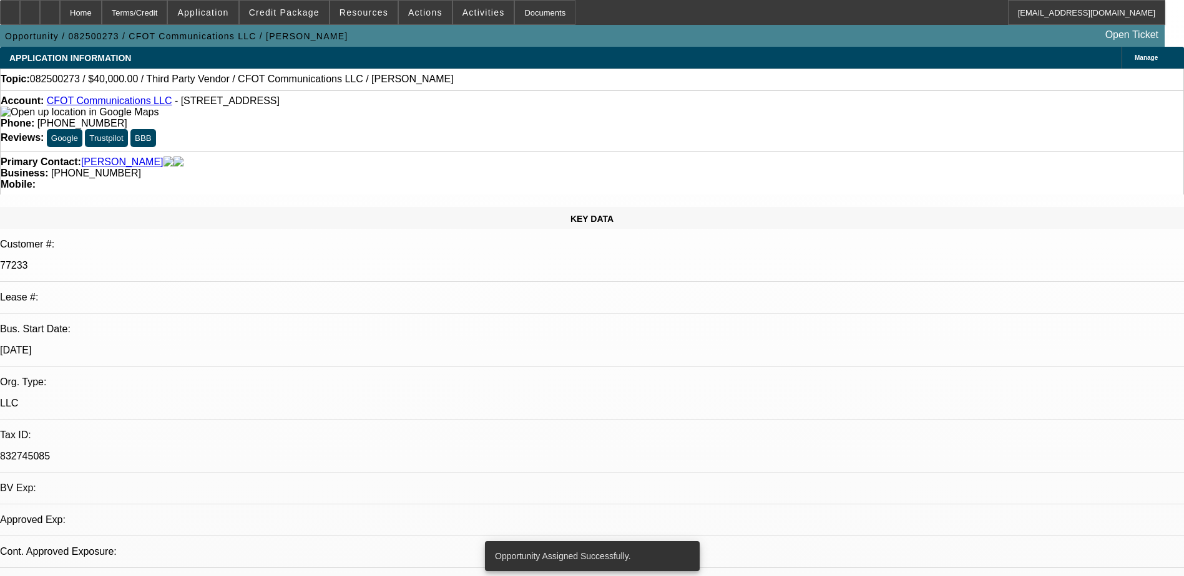
select select "0"
select select "2"
select select "0.1"
select select "4"
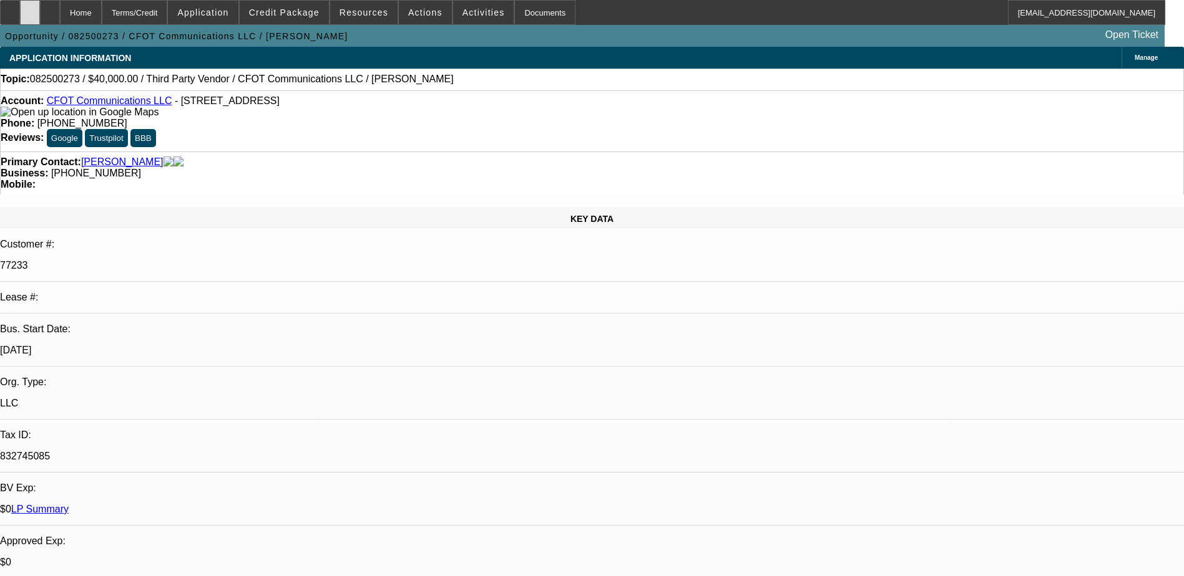
click at [40, 13] on div at bounding box center [30, 12] width 20 height 25
click at [40, 9] on div at bounding box center [30, 12] width 20 height 25
click at [50, 8] on icon at bounding box center [50, 8] width 0 height 0
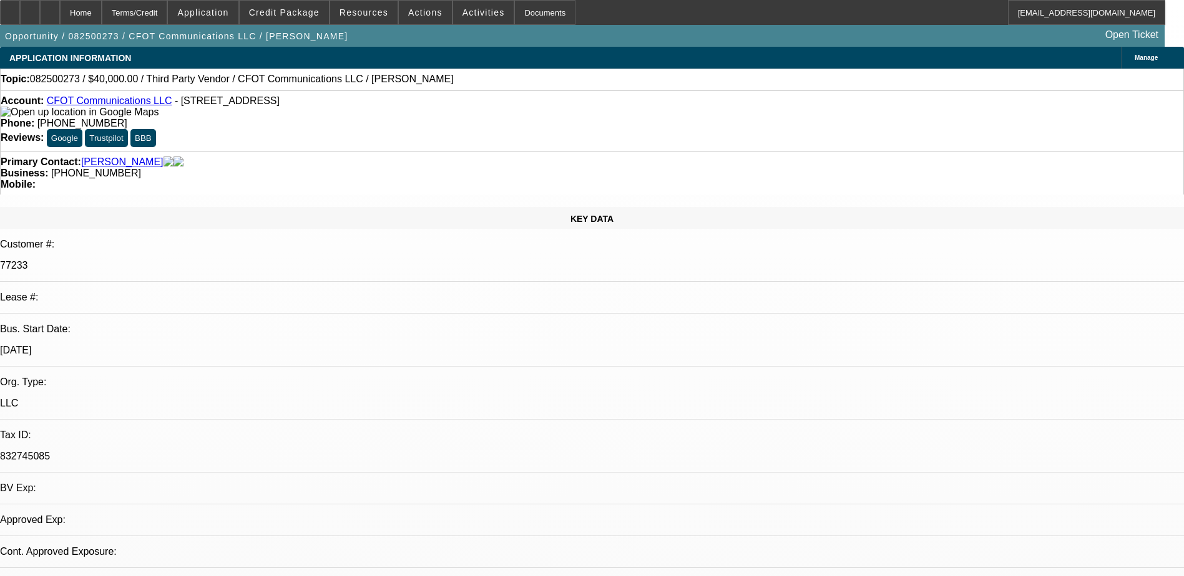
select select "0"
select select "2"
select select "0.1"
select select "1"
select select "2"
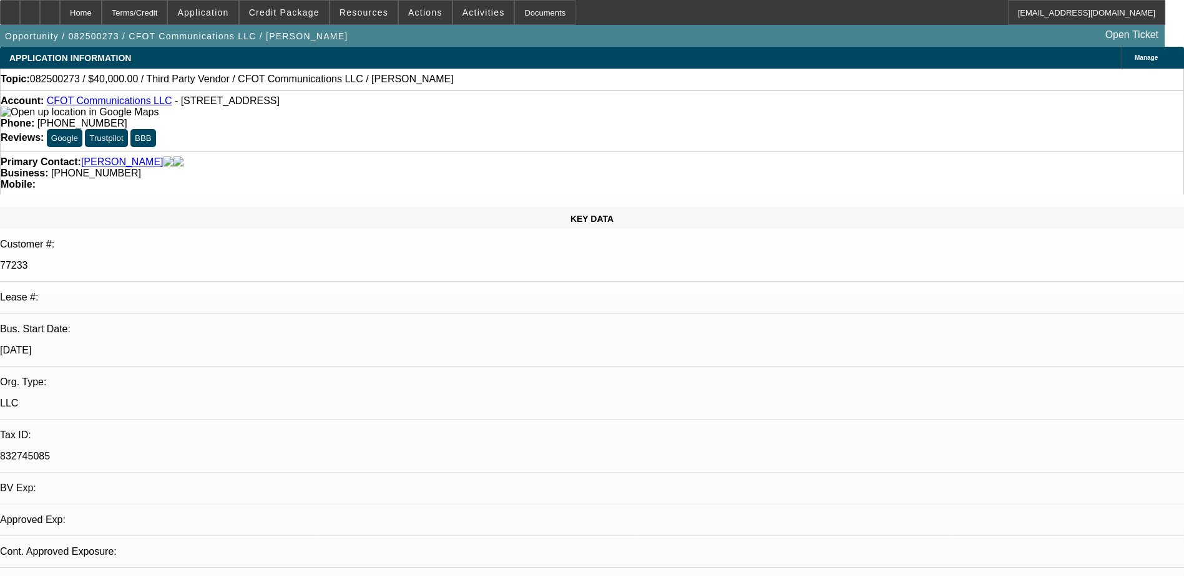
select select "4"
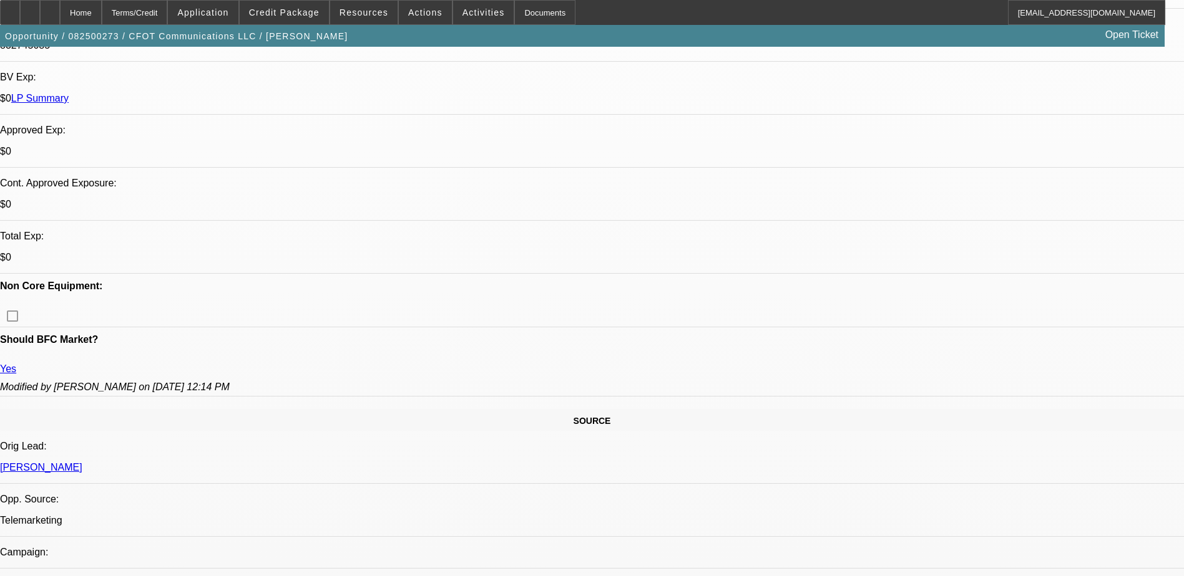
scroll to position [374, 0]
